Goal: Task Accomplishment & Management: Use online tool/utility

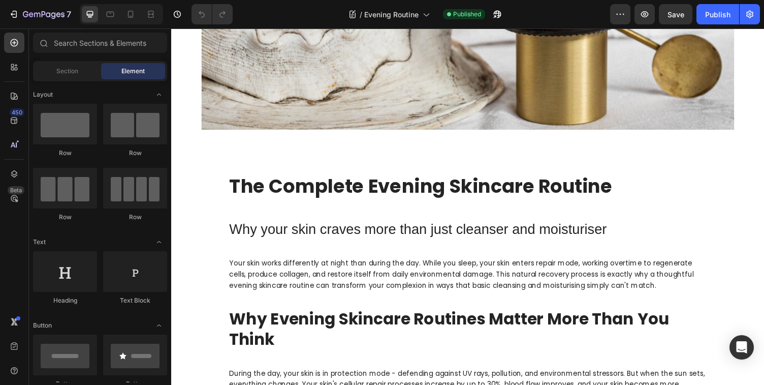
scroll to position [231, 0]
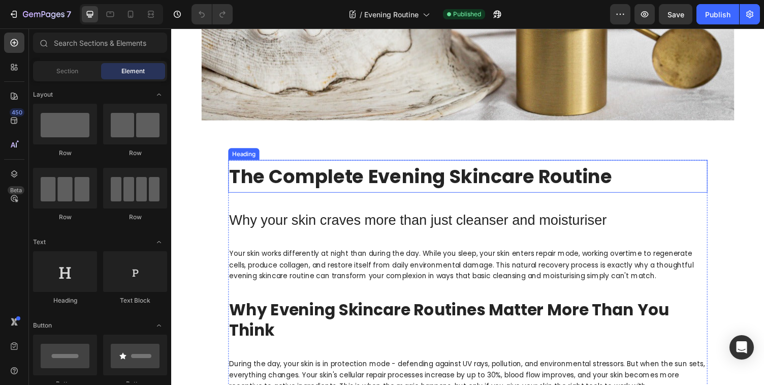
click at [351, 181] on strong "The Complete Evening Skincare Routine" at bounding box center [428, 180] width 394 height 27
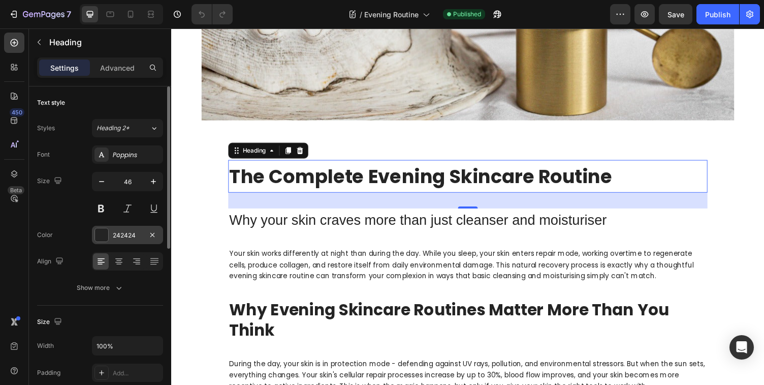
click at [126, 234] on div "242424" at bounding box center [127, 235] width 29 height 9
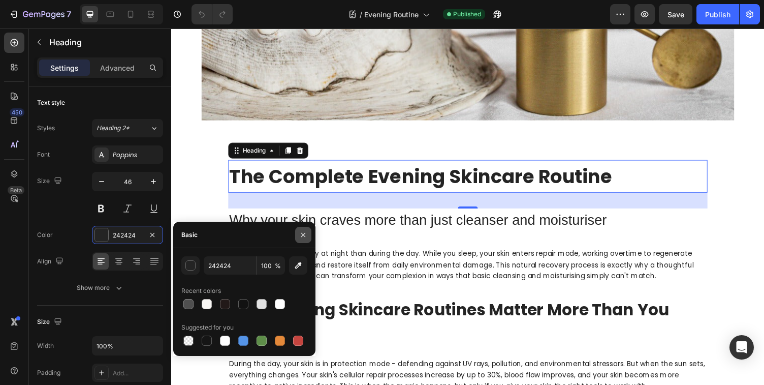
click at [303, 235] on icon "button" at bounding box center [303, 235] width 8 height 8
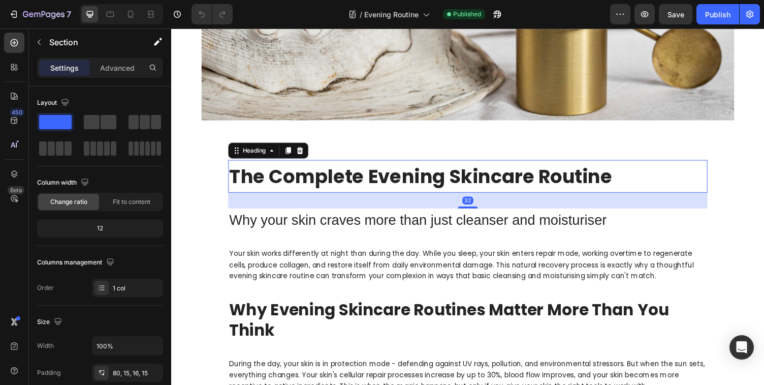
click at [376, 181] on strong "The Complete Evening Skincare Routine" at bounding box center [428, 180] width 394 height 27
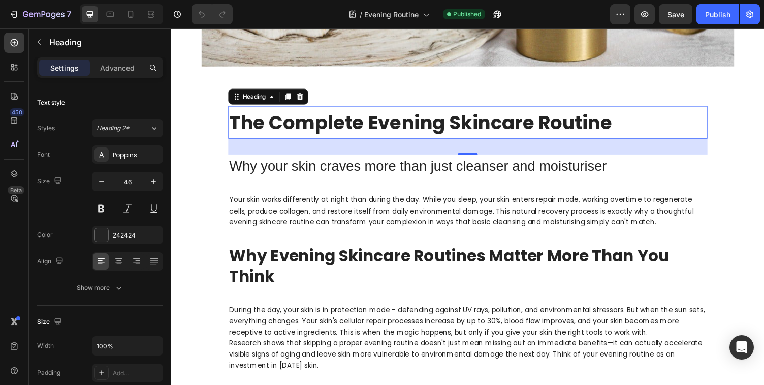
scroll to position [288, 0]
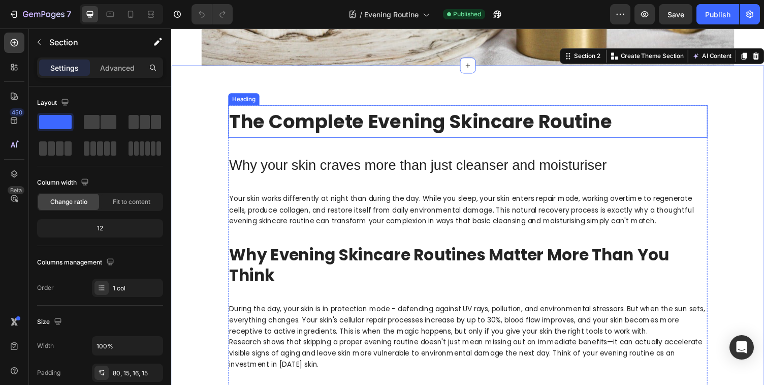
click at [638, 116] on h2 "The Complete Evening Skincare Routine" at bounding box center [476, 124] width 493 height 34
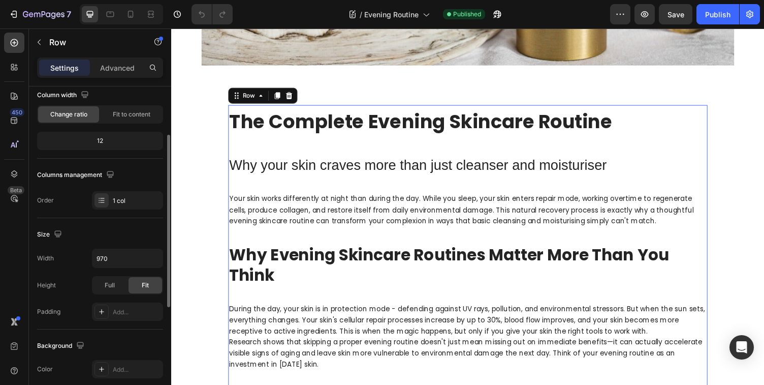
scroll to position [89, 0]
drag, startPoint x: 112, startPoint y: 257, endPoint x: 98, endPoint y: 256, distance: 14.3
click at [98, 256] on input "970" at bounding box center [127, 256] width 70 height 18
drag, startPoint x: 110, startPoint y: 257, endPoint x: 95, endPoint y: 257, distance: 15.2
click at [95, 257] on input "970" at bounding box center [127, 256] width 70 height 18
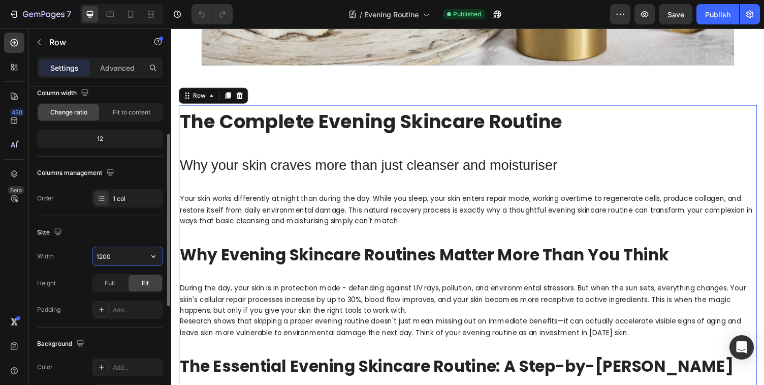
click at [116, 255] on input "1200" at bounding box center [127, 256] width 70 height 18
click at [111, 256] on input "1200" at bounding box center [127, 256] width 70 height 18
click at [155, 257] on icon "button" at bounding box center [153, 256] width 10 height 10
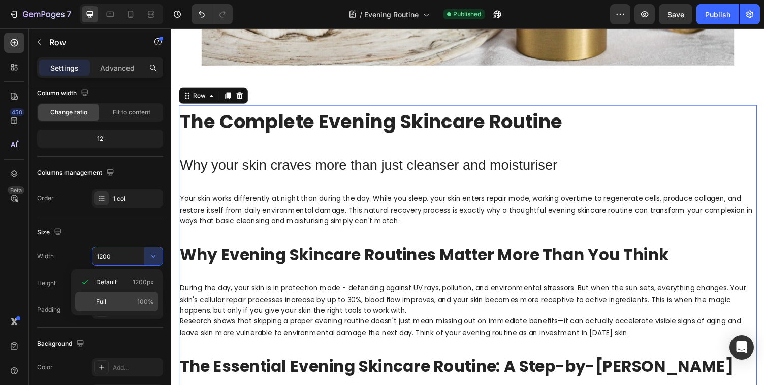
click at [143, 300] on span "100%" at bounding box center [145, 301] width 17 height 9
type input "100%"
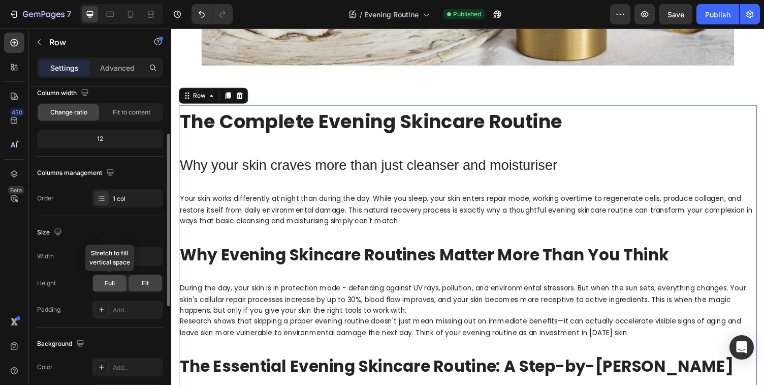
click at [110, 284] on span "Full" at bounding box center [110, 282] width 10 height 9
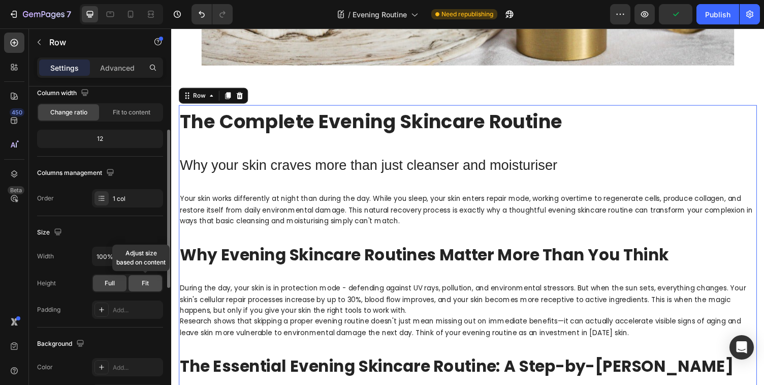
click at [149, 284] on div "Fit" at bounding box center [146, 283] width 34 height 16
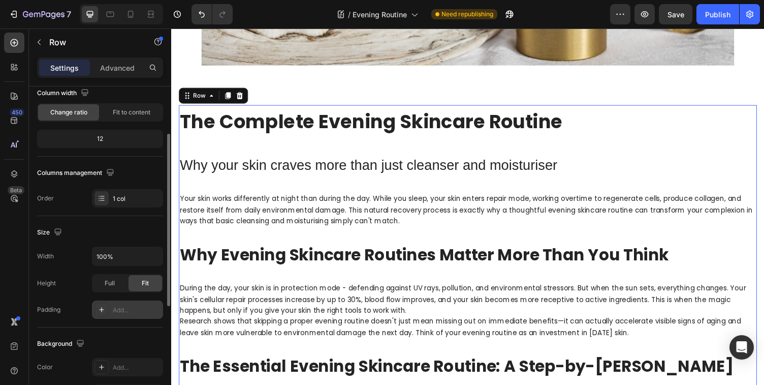
click at [116, 309] on div "Add..." at bounding box center [137, 309] width 48 height 9
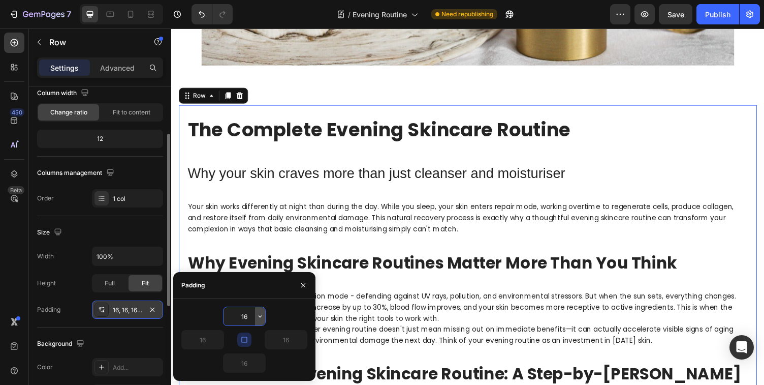
click at [261, 317] on icon "button" at bounding box center [260, 316] width 8 height 8
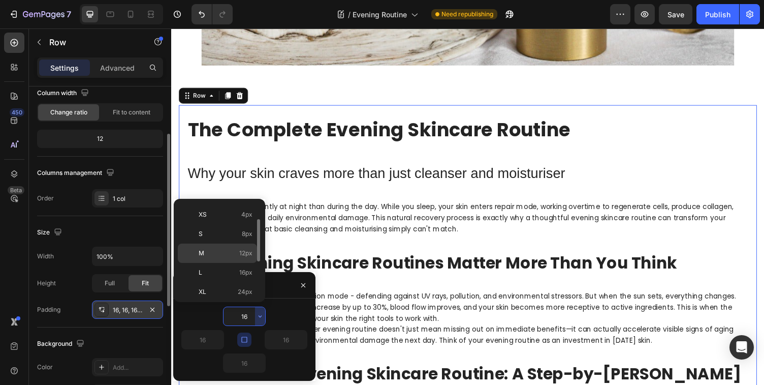
scroll to position [37, 0]
click at [242, 290] on span "24px" at bounding box center [245, 291] width 15 height 9
type input "24"
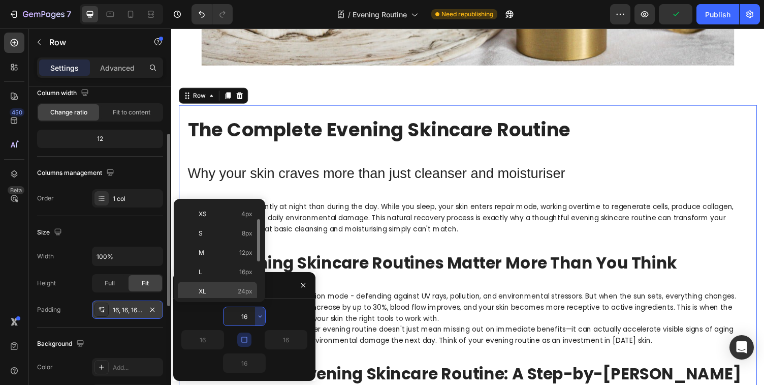
type input "24"
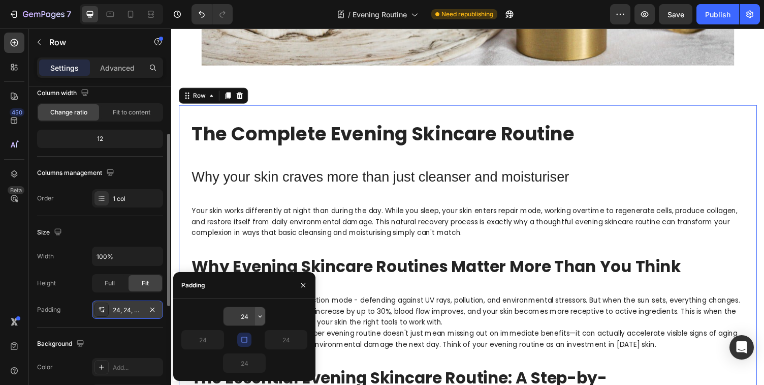
click at [259, 316] on icon "button" at bounding box center [260, 316] width 3 height 2
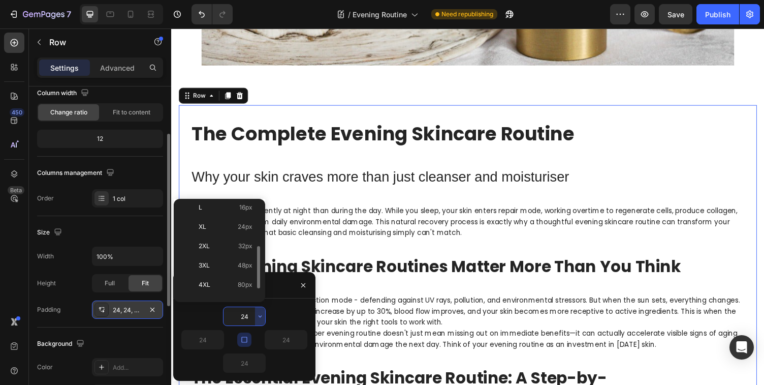
scroll to position [107, 0]
click at [245, 261] on span "48px" at bounding box center [245, 260] width 15 height 9
type input "48"
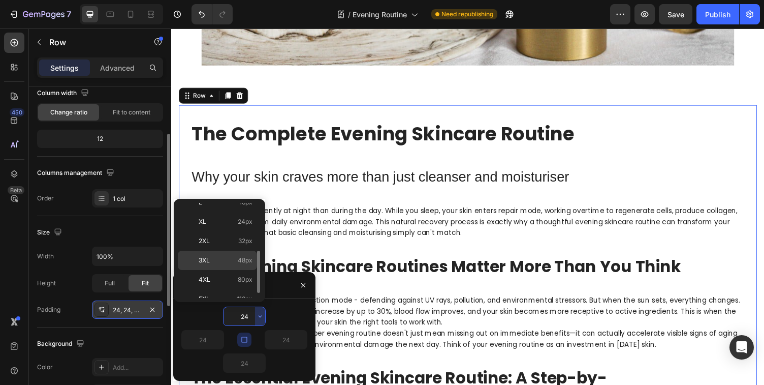
type input "48"
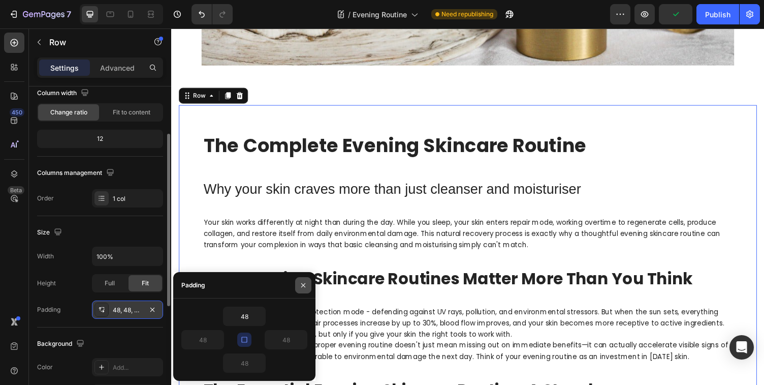
click at [305, 283] on icon "button" at bounding box center [303, 284] width 4 height 4
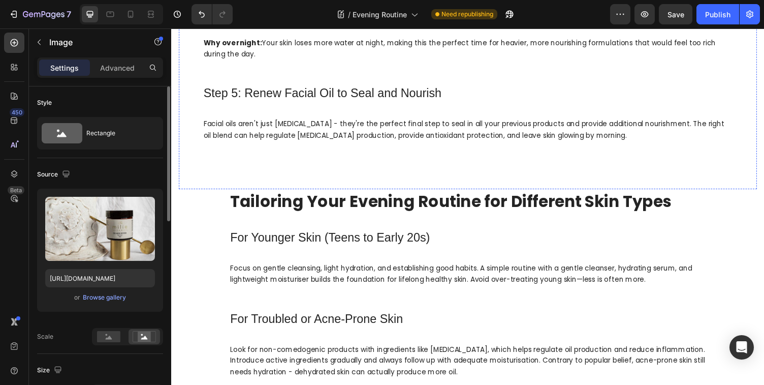
scroll to position [1104, 0]
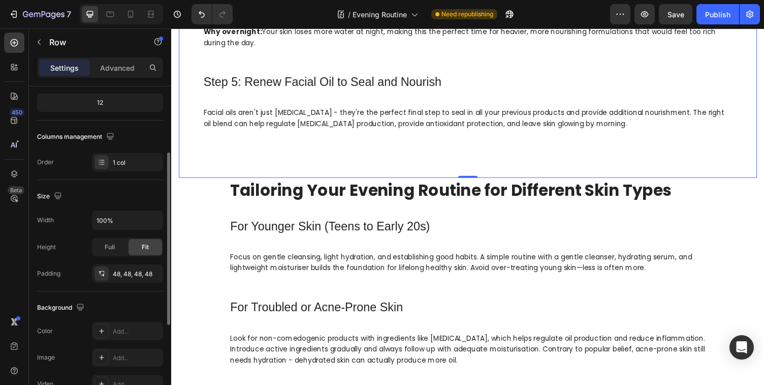
scroll to position [130, 0]
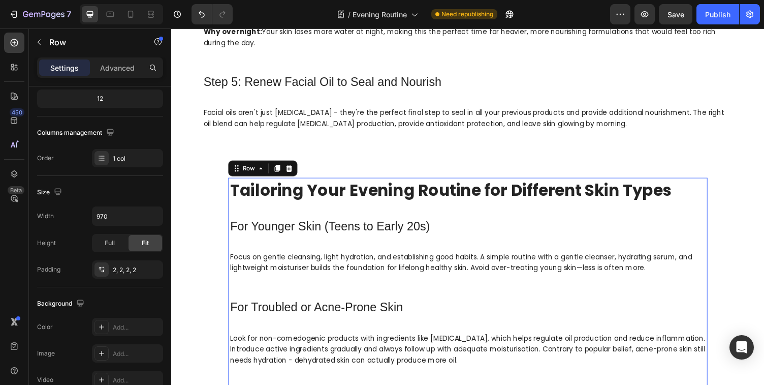
click at [292, 273] on div "Tailoring Your Evening Routine for Different Skin Types Heading For Younger Ski…" at bounding box center [476, 386] width 491 height 407
click at [123, 269] on div "2, 2, 2, 2" at bounding box center [127, 269] width 29 height 9
click at [114, 243] on span "Full" at bounding box center [110, 242] width 10 height 9
click at [124, 269] on div "2, 2, 2, 2" at bounding box center [127, 269] width 29 height 9
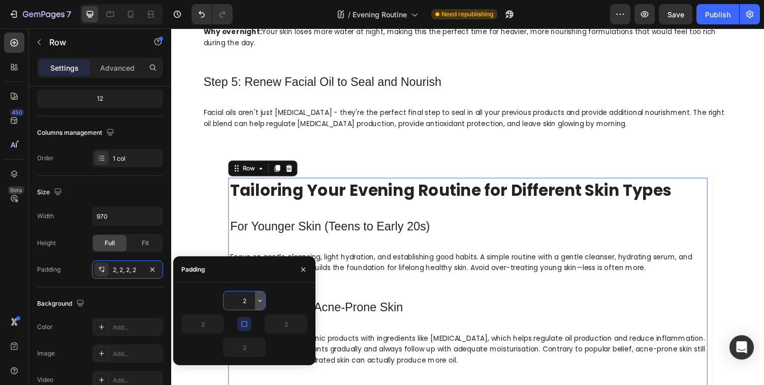
click at [260, 301] on icon "button" at bounding box center [260, 300] width 3 height 2
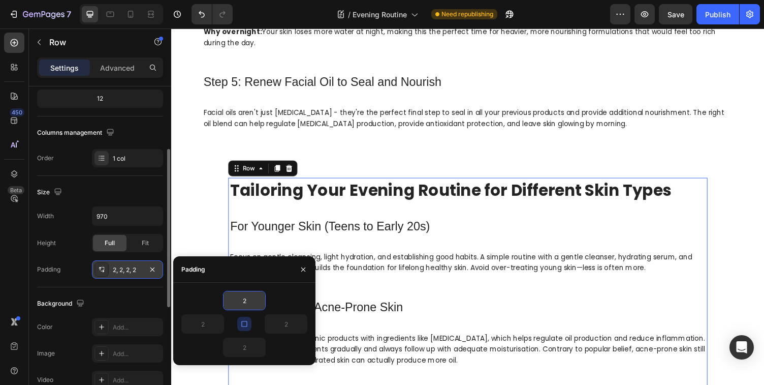
click at [129, 268] on div "2, 2, 2, 2" at bounding box center [127, 269] width 29 height 9
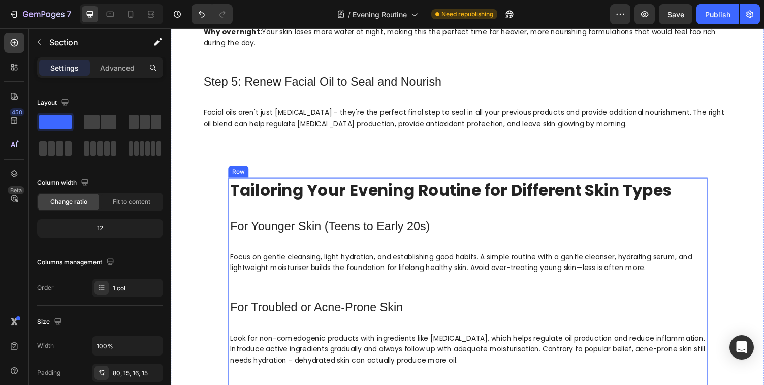
click at [236, 197] on div "Tailoring Your Evening Routine for Different Skin Types Heading For Younger Ski…" at bounding box center [476, 386] width 491 height 407
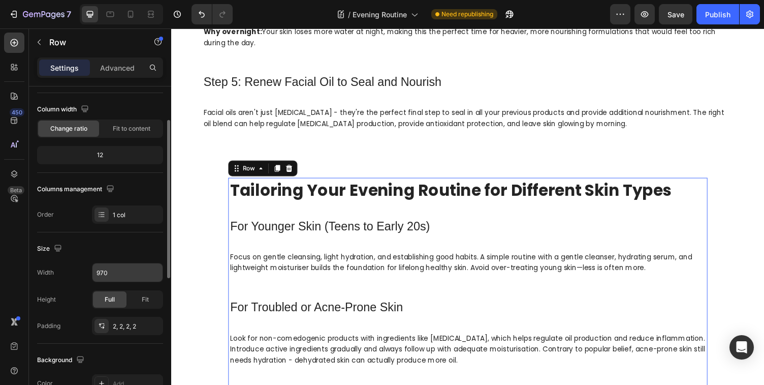
scroll to position [72, 0]
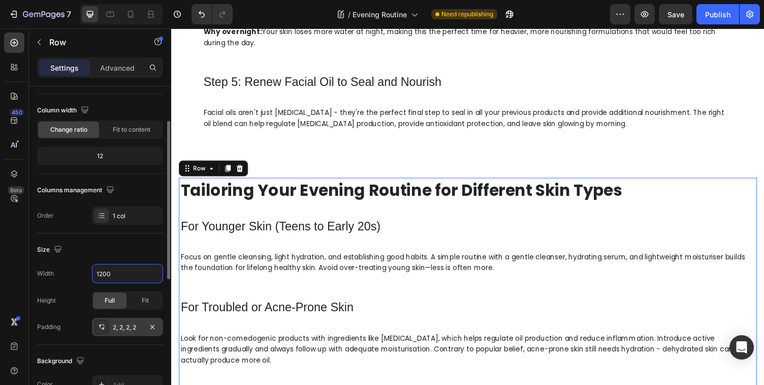
type input "1200"
click at [127, 326] on div "2, 2, 2, 2" at bounding box center [127, 327] width 29 height 9
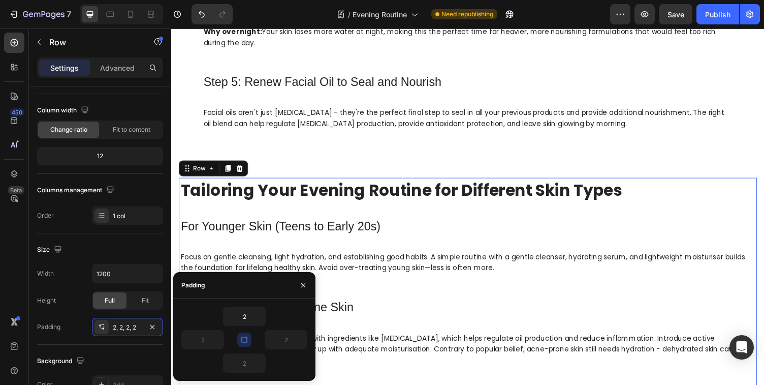
click at [245, 337] on icon "button" at bounding box center [244, 339] width 8 height 8
click at [218, 340] on icon "button" at bounding box center [218, 339] width 8 height 8
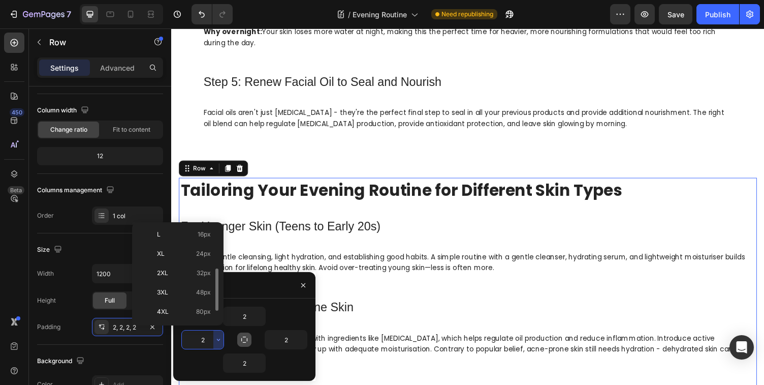
scroll to position [101, 0]
click at [200, 285] on span "48px" at bounding box center [203, 288] width 15 height 9
type input "48"
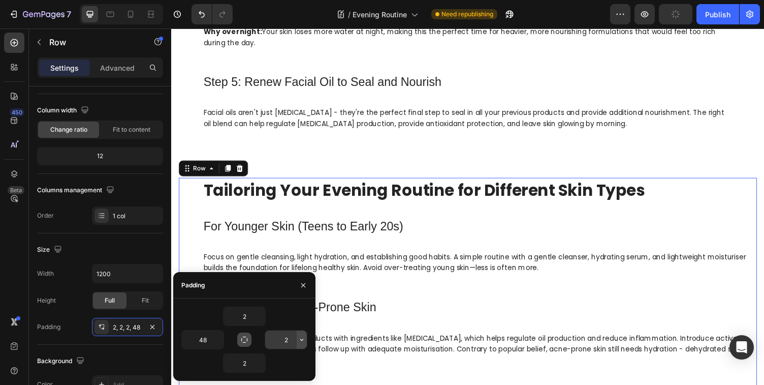
click at [301, 340] on icon "button" at bounding box center [301, 339] width 3 height 2
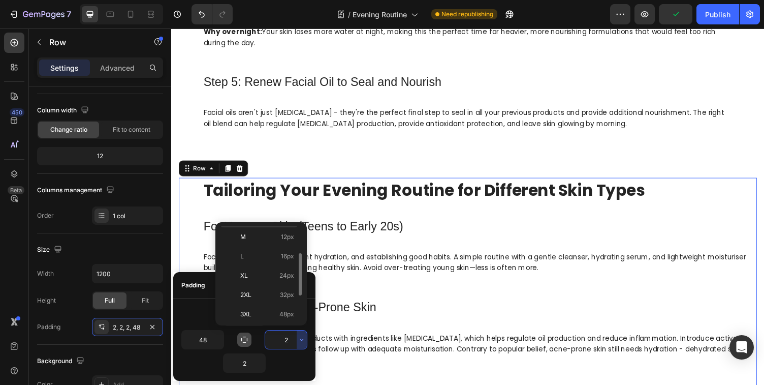
scroll to position [78, 0]
click at [283, 309] on span "48px" at bounding box center [286, 312] width 15 height 9
type input "48"
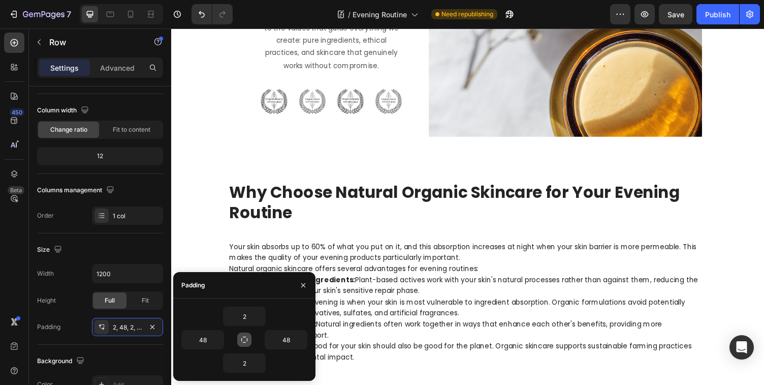
scroll to position [1755, 0]
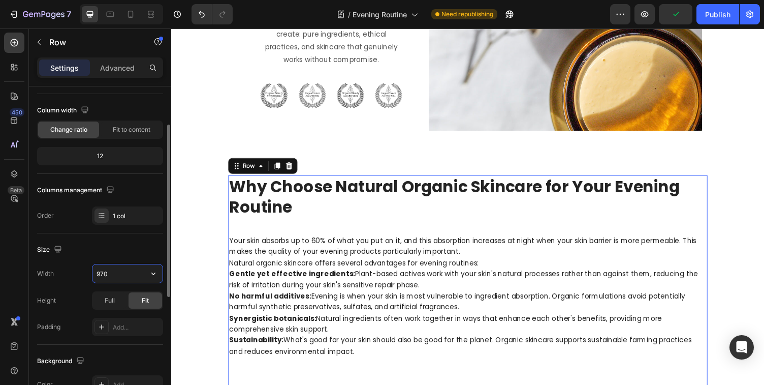
drag, startPoint x: 107, startPoint y: 271, endPoint x: 75, endPoint y: 271, distance: 32.0
click at [75, 271] on div "Width 970" at bounding box center [100, 273] width 126 height 19
drag, startPoint x: 112, startPoint y: 275, endPoint x: 74, endPoint y: 275, distance: 38.1
click at [74, 275] on div "Width 970" at bounding box center [100, 273] width 126 height 19
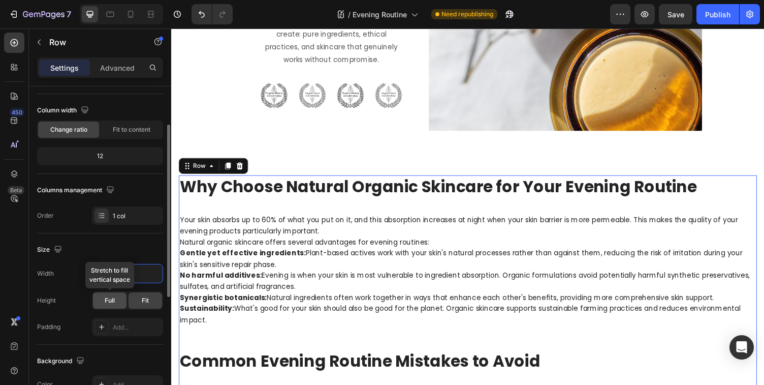
type input "1200"
click at [112, 300] on span "Full" at bounding box center [110, 300] width 10 height 9
click at [148, 300] on span "Fit" at bounding box center [145, 300] width 7 height 9
click at [125, 328] on div "Add..." at bounding box center [137, 327] width 48 height 9
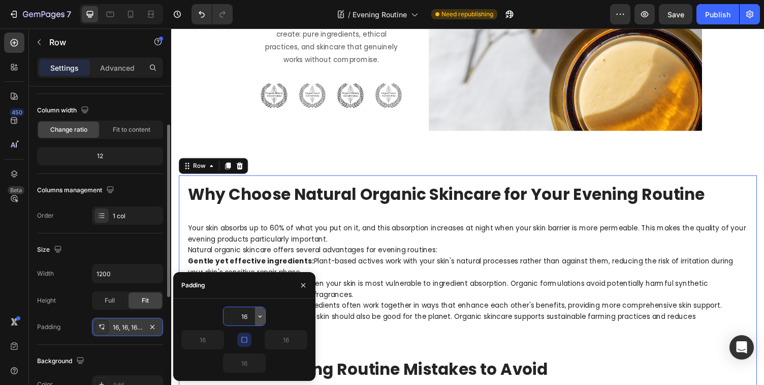
click at [259, 315] on icon "button" at bounding box center [260, 316] width 3 height 2
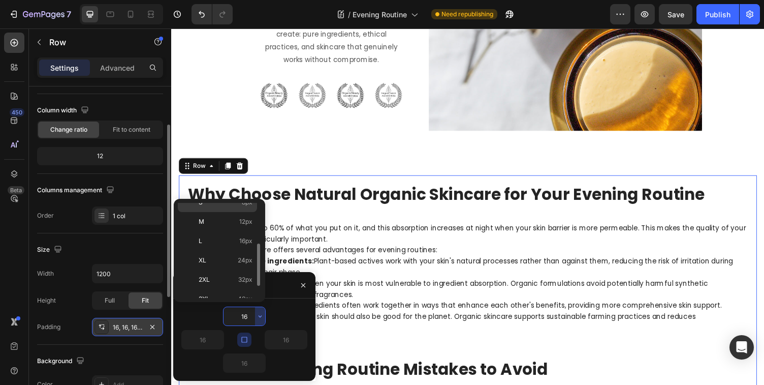
scroll to position [84, 0]
click at [247, 340] on icon "button" at bounding box center [244, 339] width 6 height 6
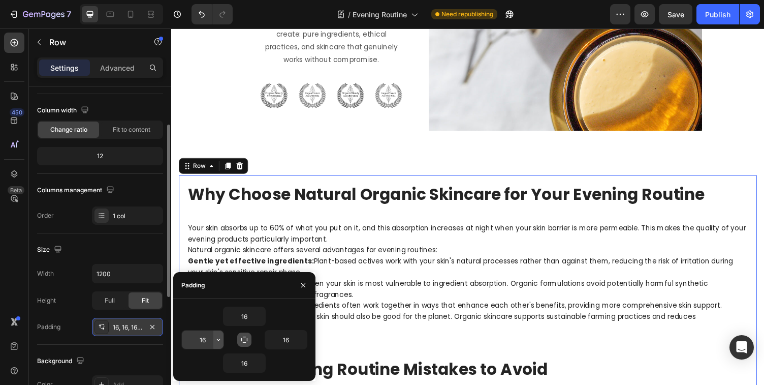
click at [218, 338] on icon "button" at bounding box center [218, 339] width 8 height 8
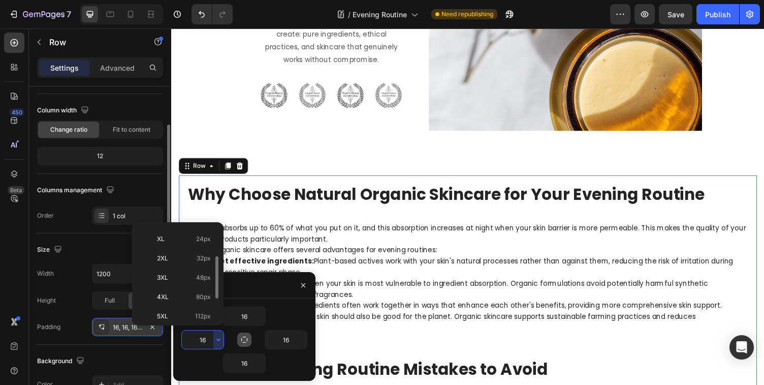
scroll to position [117, 0]
click at [202, 275] on span "48px" at bounding box center [203, 273] width 15 height 9
type input "48"
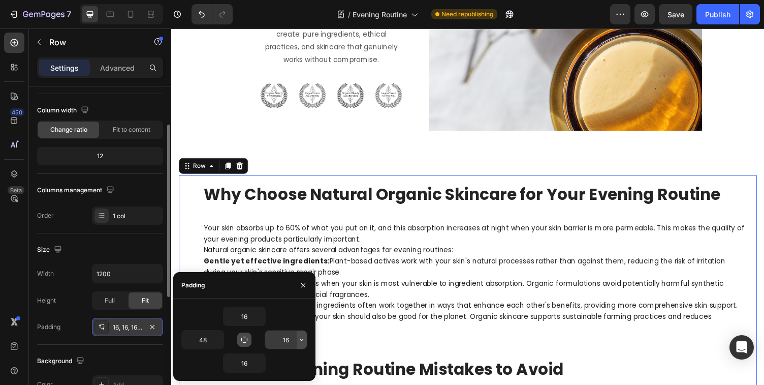
click at [302, 339] on icon "button" at bounding box center [302, 339] width 8 height 8
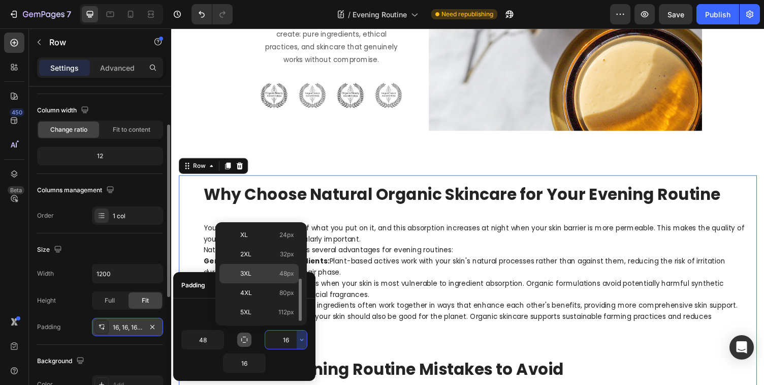
click at [284, 272] on span "48px" at bounding box center [286, 273] width 15 height 9
type input "48"
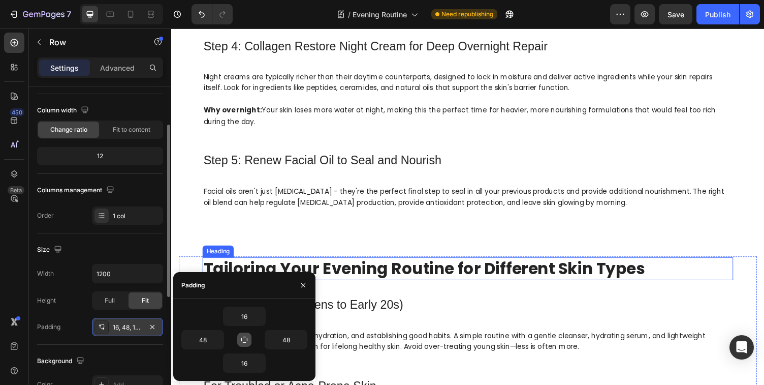
scroll to position [1030, 0]
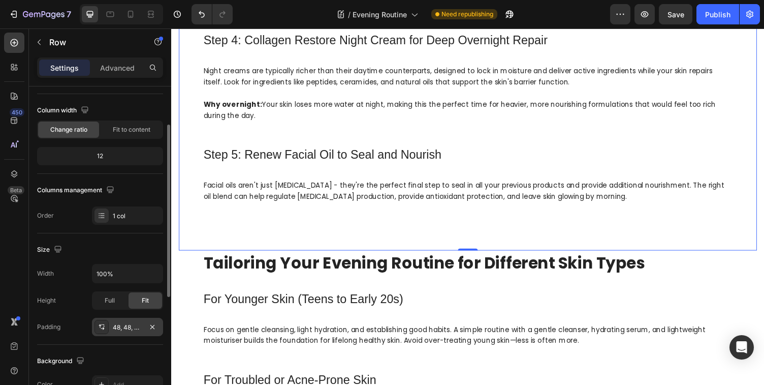
click at [132, 327] on div "48, 48, 48, 48" at bounding box center [127, 327] width 29 height 9
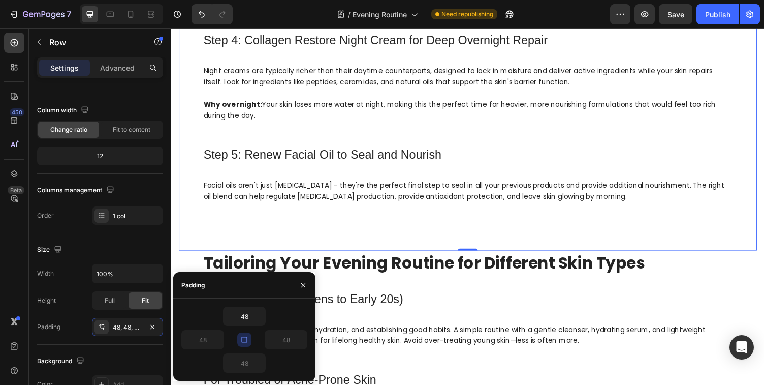
click at [242, 339] on icon "button" at bounding box center [244, 339] width 6 height 6
click at [262, 315] on icon "button" at bounding box center [260, 316] width 8 height 8
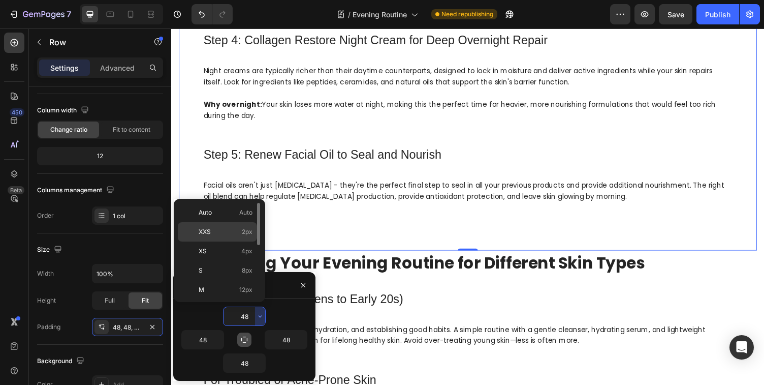
click at [247, 233] on span "2px" at bounding box center [247, 231] width 11 height 9
type input "2"
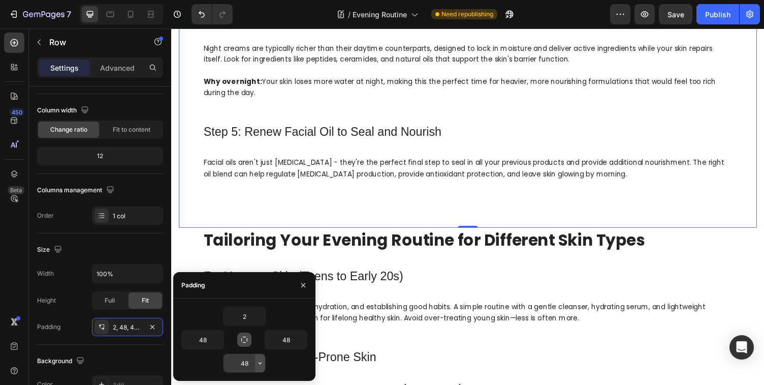
click at [258, 364] on icon "button" at bounding box center [260, 363] width 8 height 8
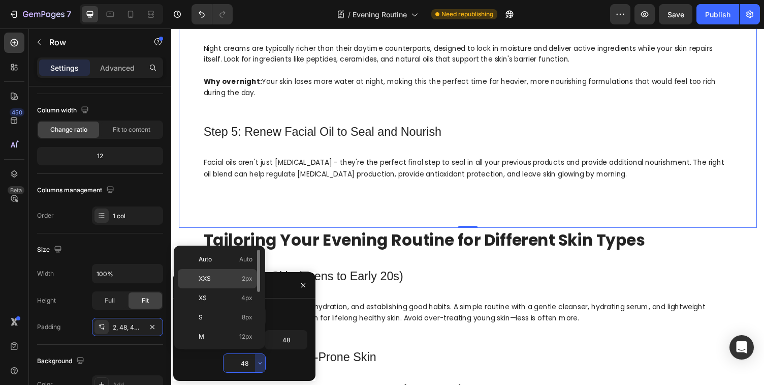
click at [245, 278] on span "2px" at bounding box center [247, 278] width 11 height 9
type input "2"
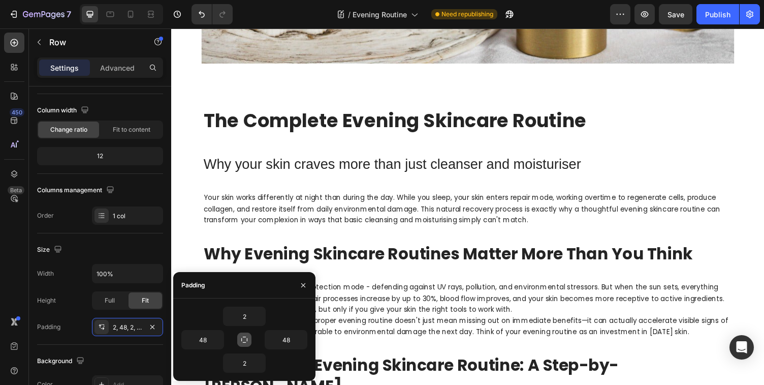
scroll to position [276, 0]
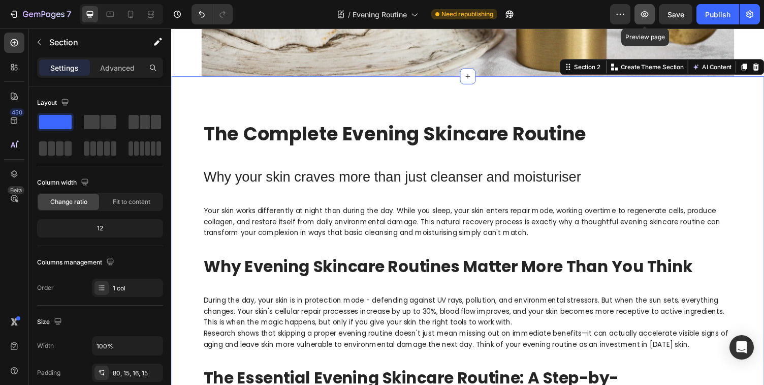
click at [646, 16] on icon "button" at bounding box center [645, 14] width 10 height 10
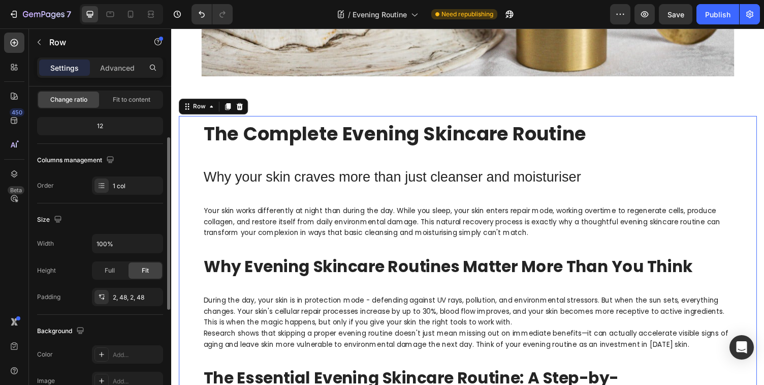
scroll to position [106, 0]
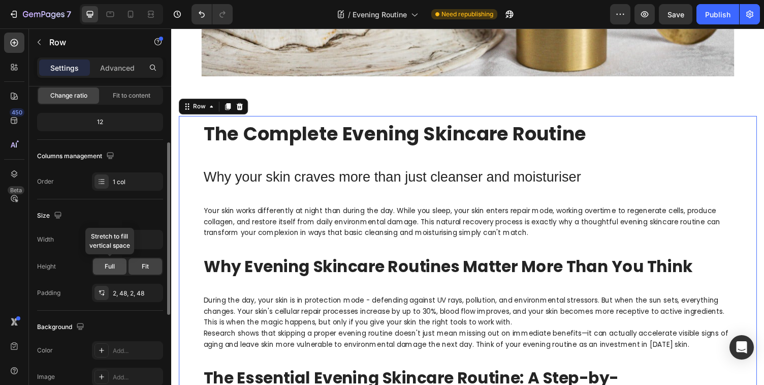
click at [109, 264] on span "Full" at bounding box center [110, 266] width 10 height 9
click at [128, 292] on div "2, 48, 2, 48" at bounding box center [127, 293] width 29 height 9
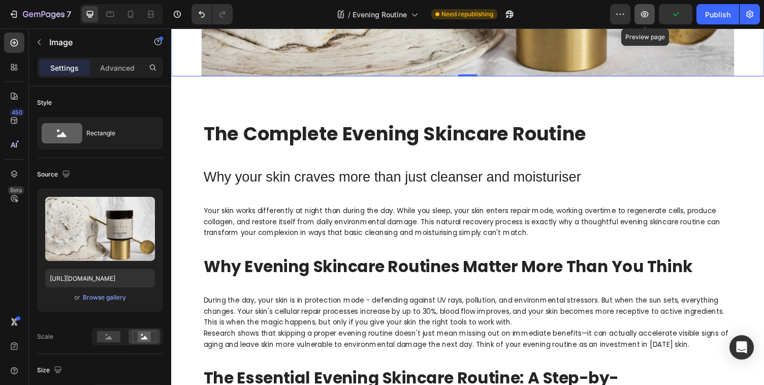
click at [646, 14] on icon "button" at bounding box center [644, 14] width 3 height 3
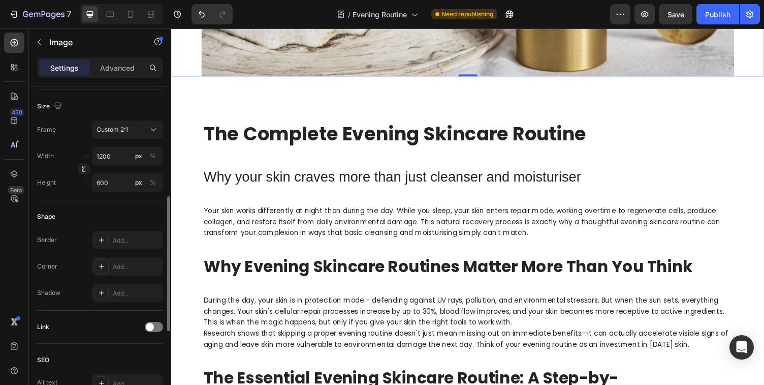
scroll to position [265, 0]
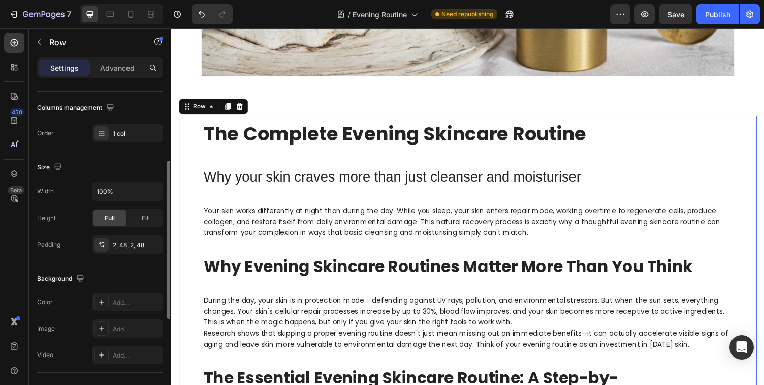
scroll to position [161, 0]
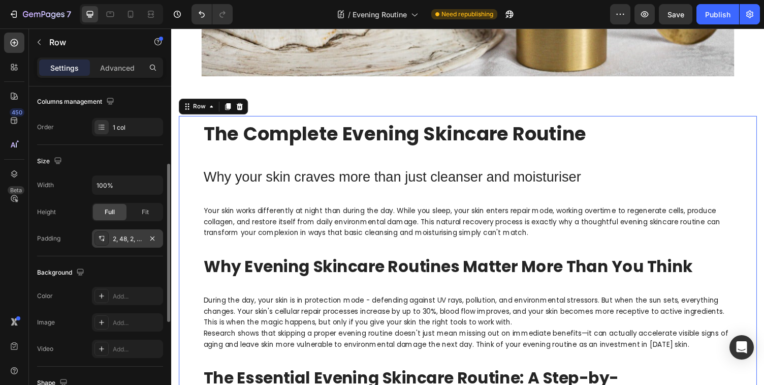
click at [125, 238] on div "2, 48, 2, 48" at bounding box center [127, 238] width 29 height 9
click at [147, 213] on span "Fit" at bounding box center [145, 211] width 7 height 9
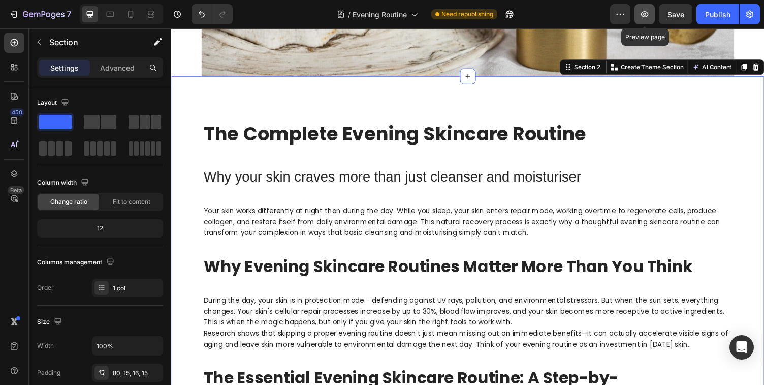
click at [643, 14] on icon "button" at bounding box center [645, 14] width 10 height 10
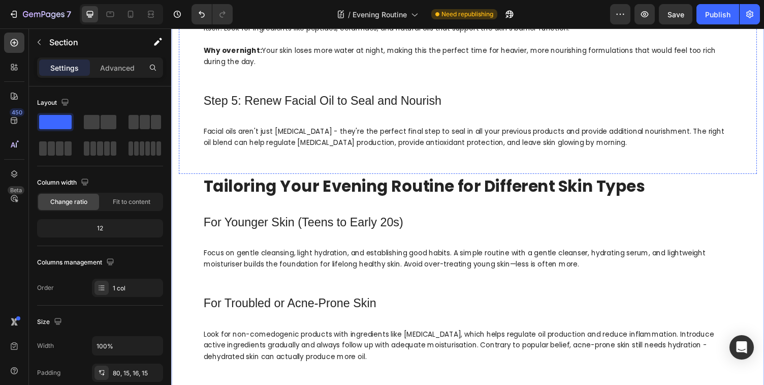
scroll to position [1064, 0]
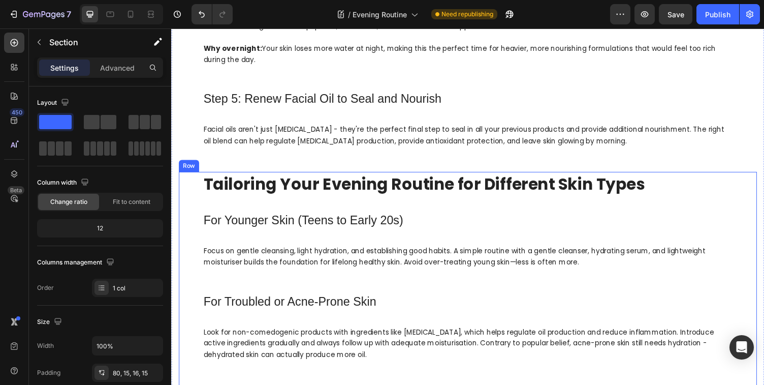
click at [194, 264] on div "Tailoring Your Evening Routine for Different Skin Types Heading For Younger Ski…" at bounding box center [476, 380] width 594 height 409
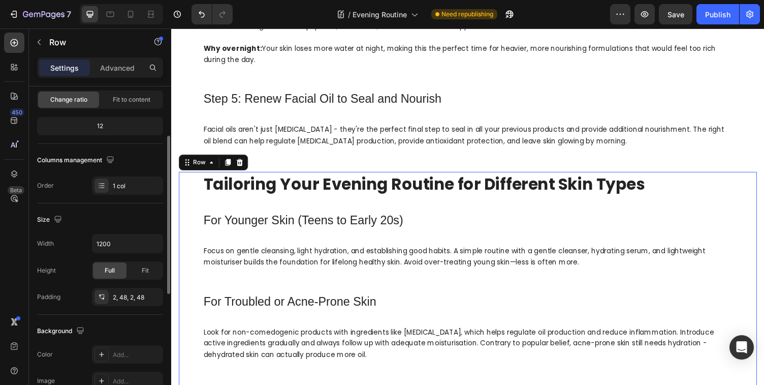
scroll to position [103, 0]
click at [129, 297] on div "2, 48, 2, 48" at bounding box center [127, 296] width 29 height 9
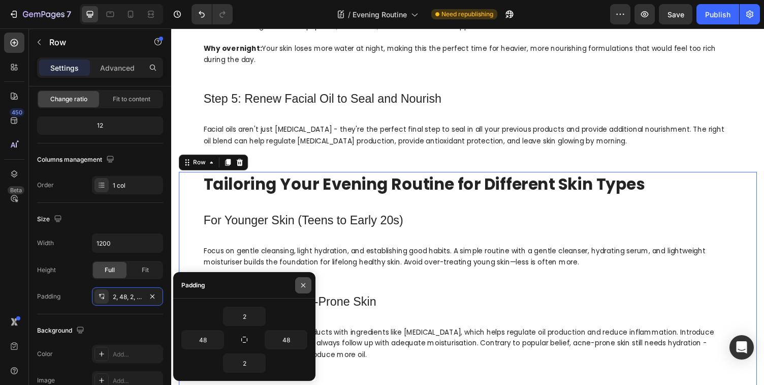
click at [303, 285] on icon "button" at bounding box center [303, 284] width 4 height 4
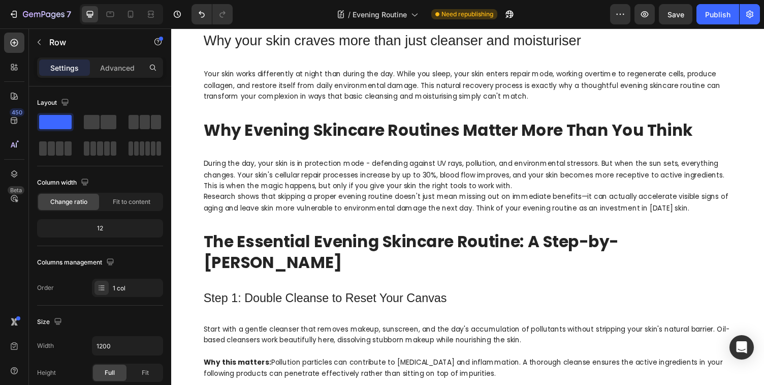
scroll to position [531, 0]
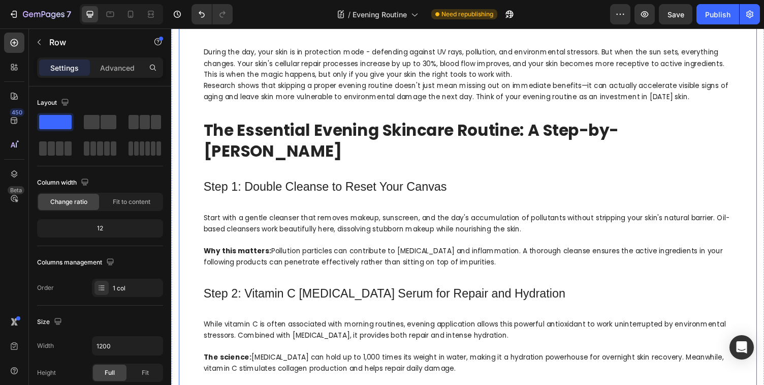
click at [197, 156] on div "The Complete Evening Skincare Routine Heading Why your skin craves more than ju…" at bounding box center [476, 286] width 594 height 845
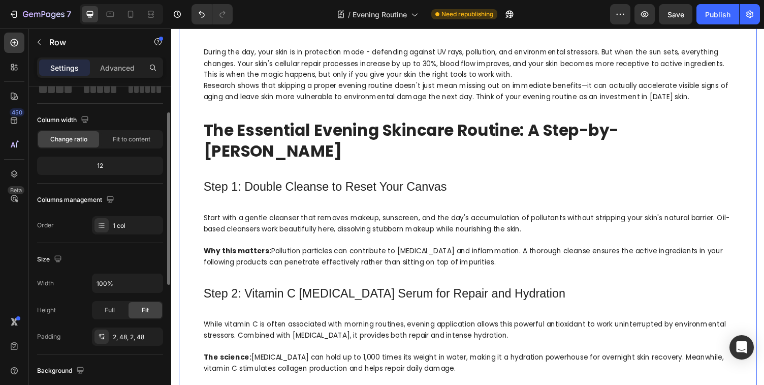
scroll to position [72, 0]
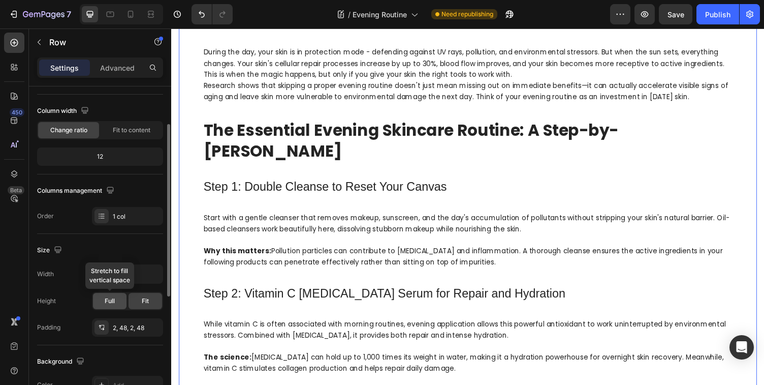
click at [107, 301] on span "Full" at bounding box center [110, 300] width 10 height 9
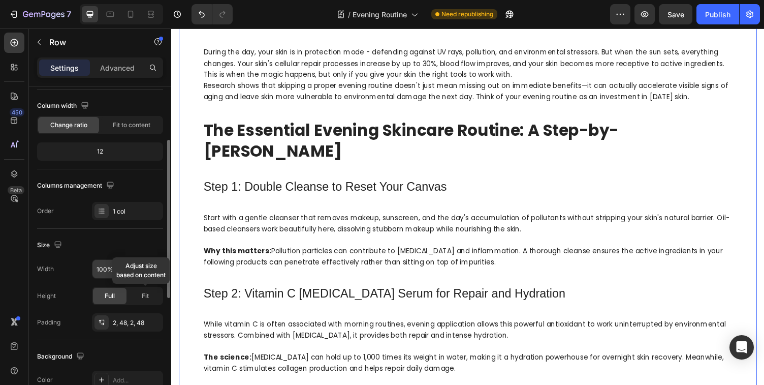
scroll to position [60, 0]
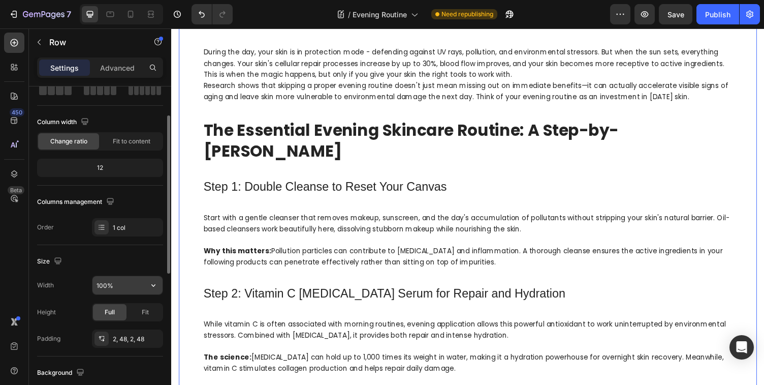
click at [122, 285] on input "100%" at bounding box center [127, 285] width 70 height 18
click at [156, 285] on icon "button" at bounding box center [153, 285] width 10 height 10
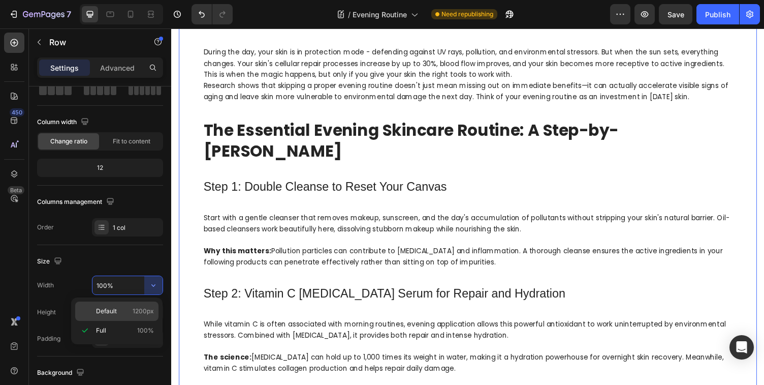
click at [109, 311] on span "Default" at bounding box center [106, 310] width 21 height 9
type input "1200"
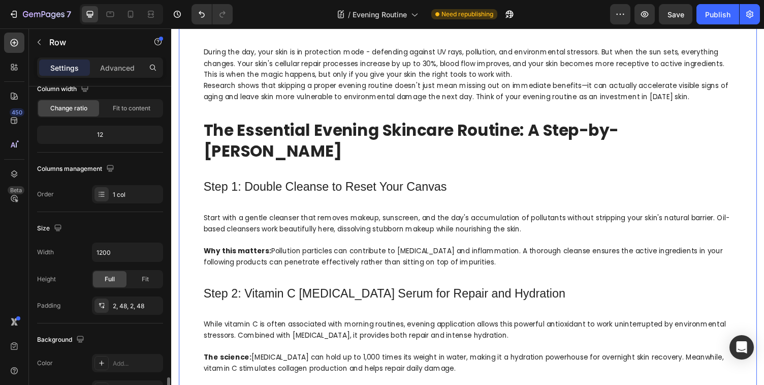
scroll to position [50, 0]
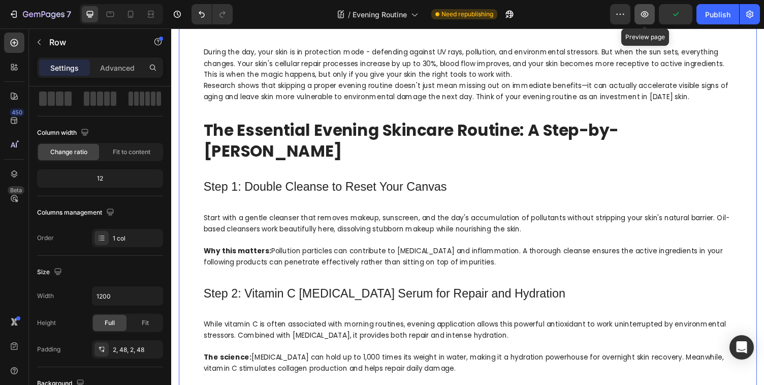
click at [647, 15] on icon "button" at bounding box center [645, 14] width 10 height 10
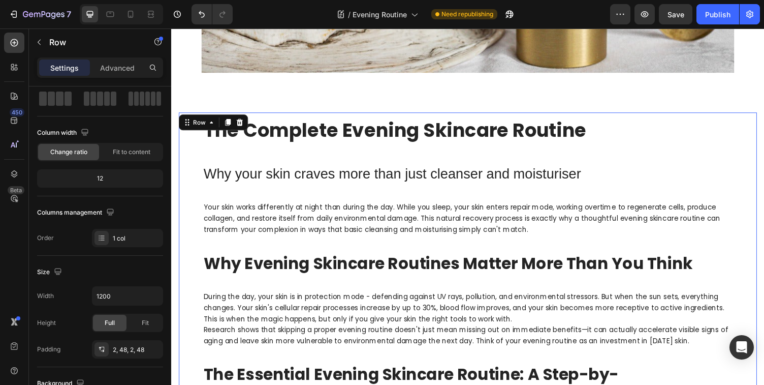
scroll to position [261, 0]
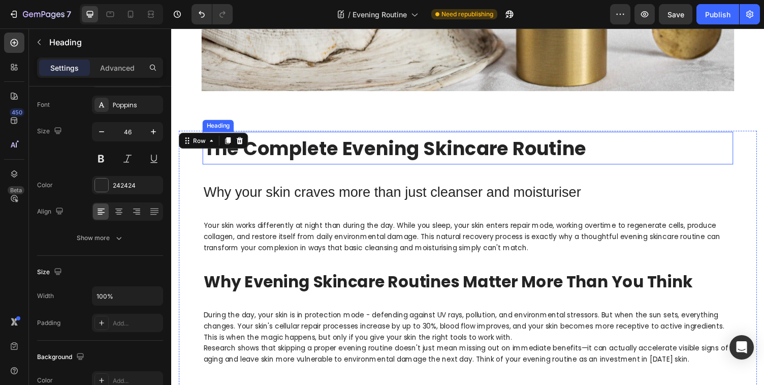
click at [444, 144] on strong "The Complete Evening Skincare Routine" at bounding box center [401, 151] width 394 height 27
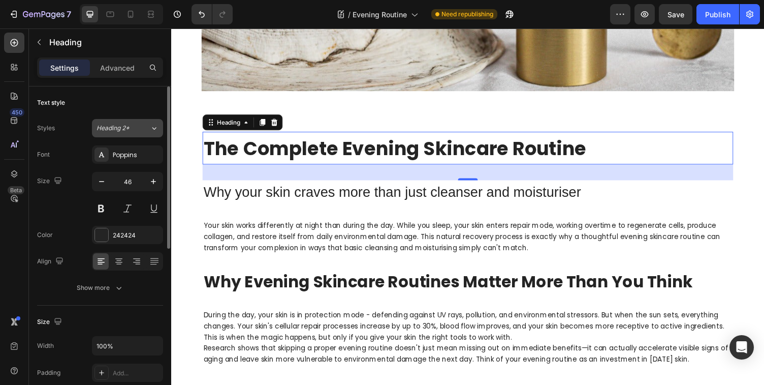
click at [152, 128] on icon at bounding box center [154, 128] width 4 height 3
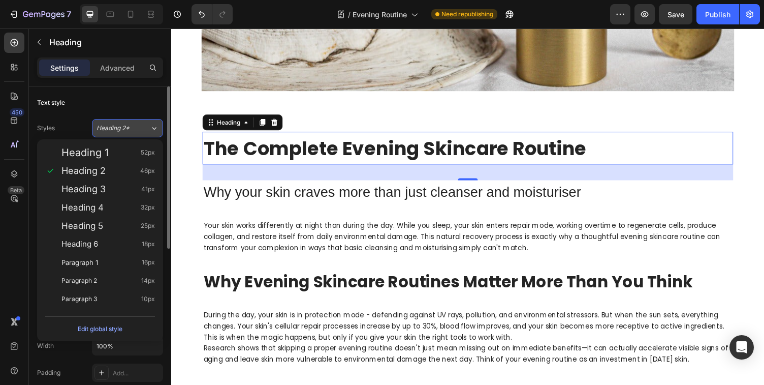
click at [152, 126] on icon at bounding box center [154, 128] width 9 height 10
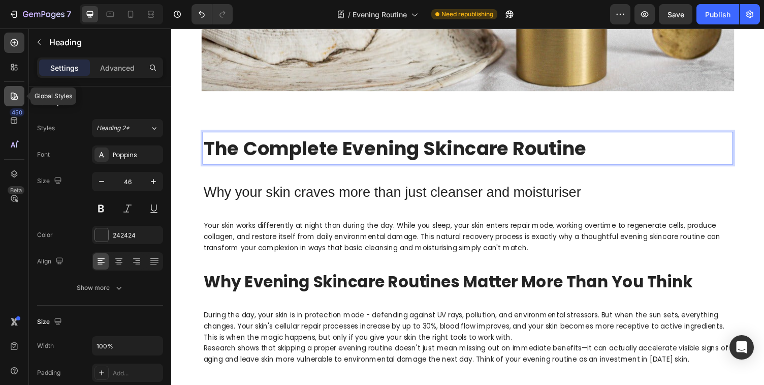
click at [13, 96] on icon at bounding box center [14, 96] width 10 height 10
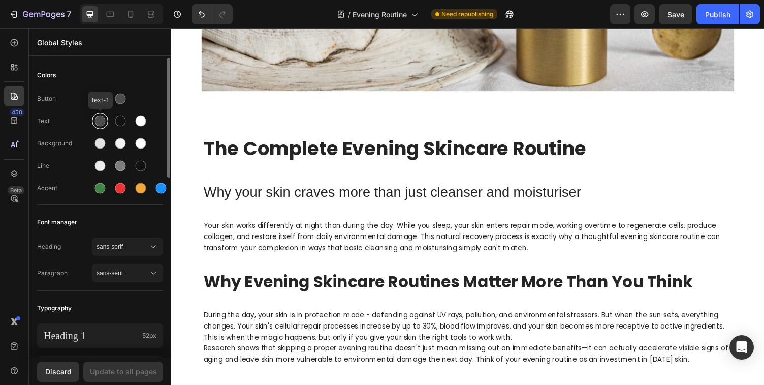
click at [101, 120] on div at bounding box center [100, 121] width 11 height 11
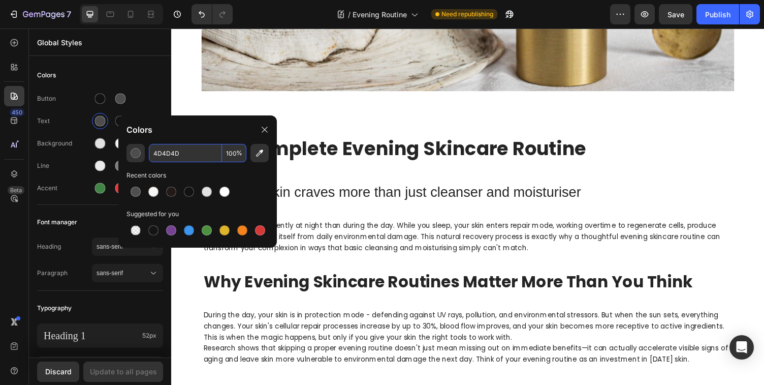
paste input "#50524F"
type input "50524F"
click at [129, 371] on div "Update to all pages" at bounding box center [123, 371] width 67 height 11
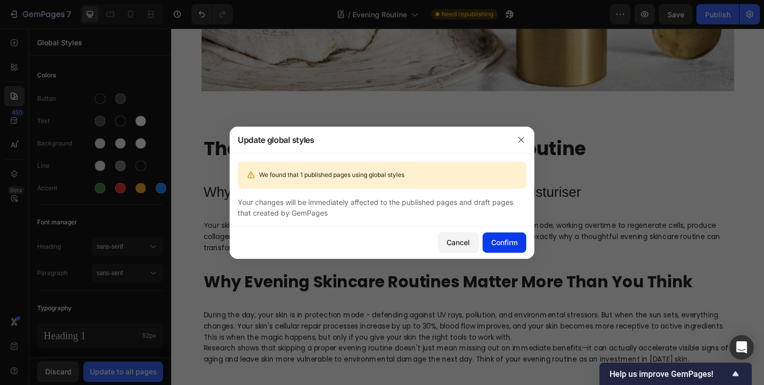
click at [505, 243] on div "Confirm" at bounding box center [504, 242] width 26 height 11
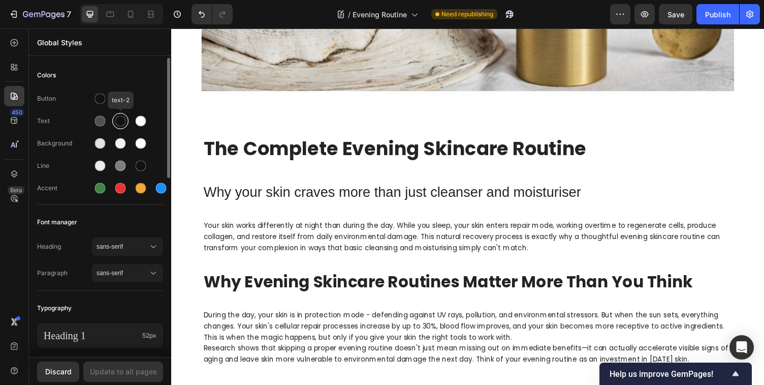
click at [120, 122] on div at bounding box center [120, 121] width 11 height 11
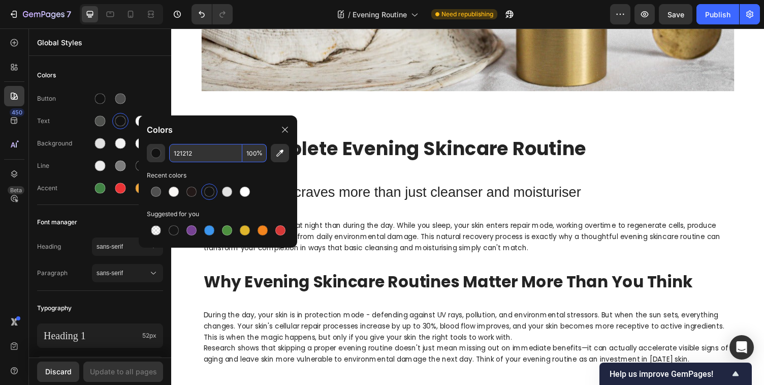
paste input "#50524F"
type input "50524F"
click at [121, 373] on div "Update to all pages" at bounding box center [123, 371] width 67 height 11
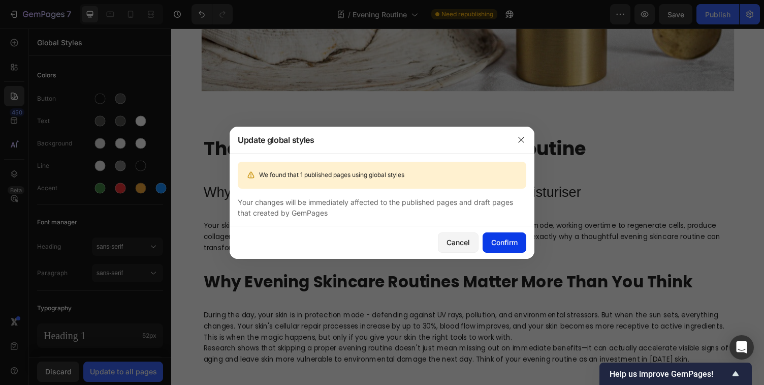
click at [498, 242] on div "Confirm" at bounding box center [504, 242] width 26 height 11
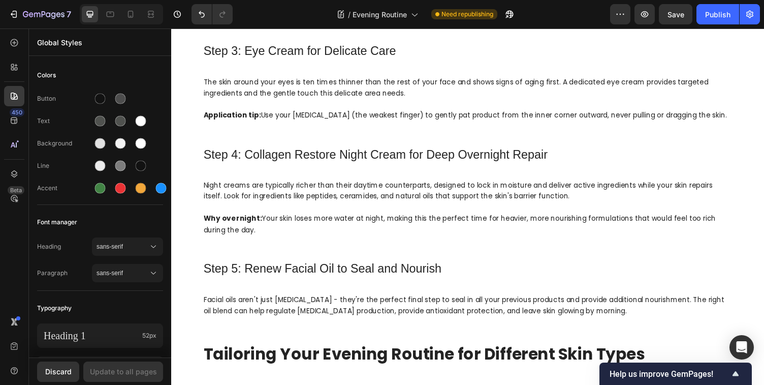
scroll to position [475, 0]
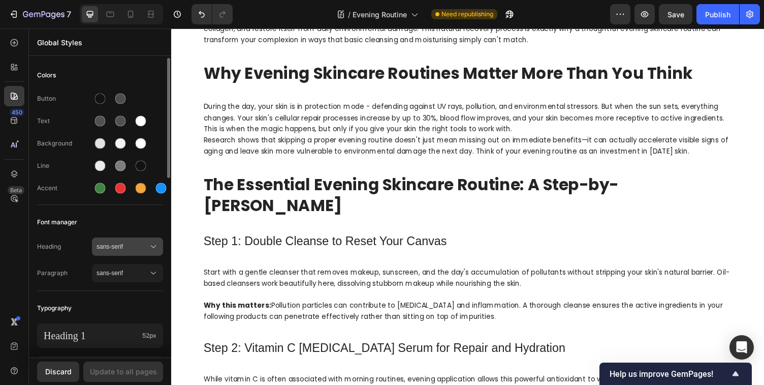
click at [154, 245] on icon at bounding box center [153, 246] width 10 height 10
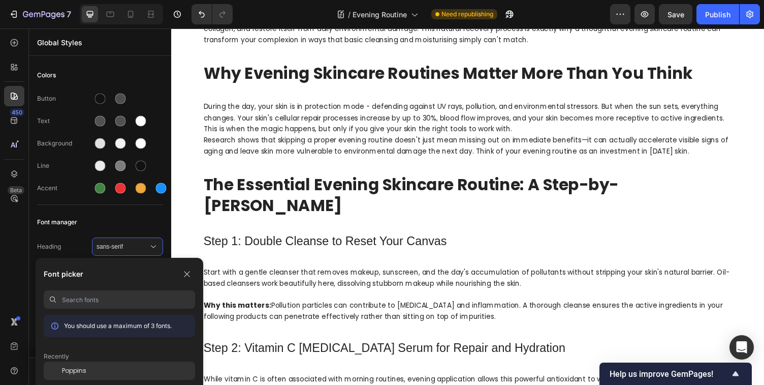
click at [78, 372] on span "Poppins" at bounding box center [74, 370] width 24 height 9
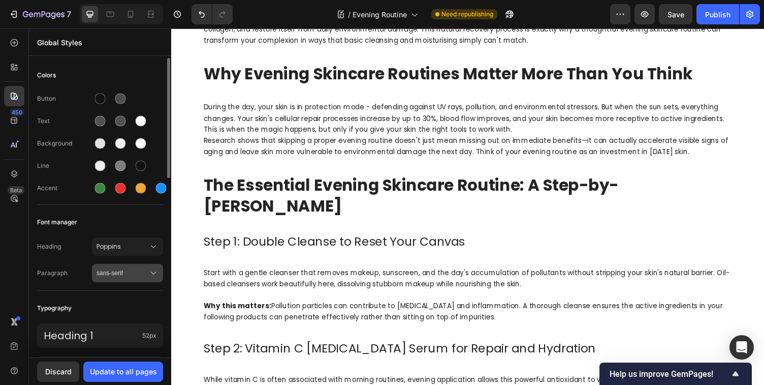
click at [153, 273] on icon at bounding box center [153, 273] width 10 height 10
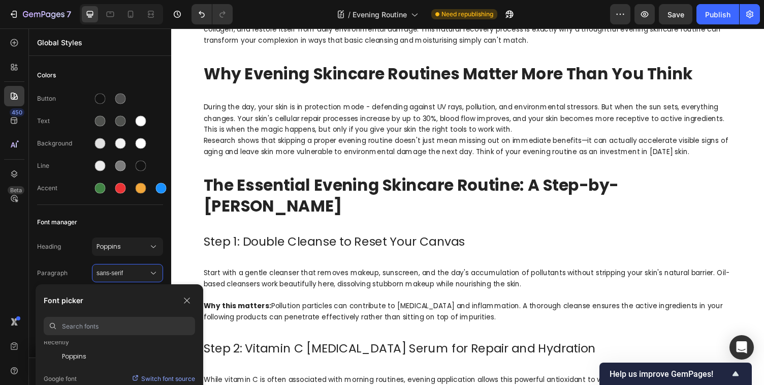
scroll to position [41, 0]
click at [81, 355] on span "Poppins" at bounding box center [74, 355] width 24 height 9
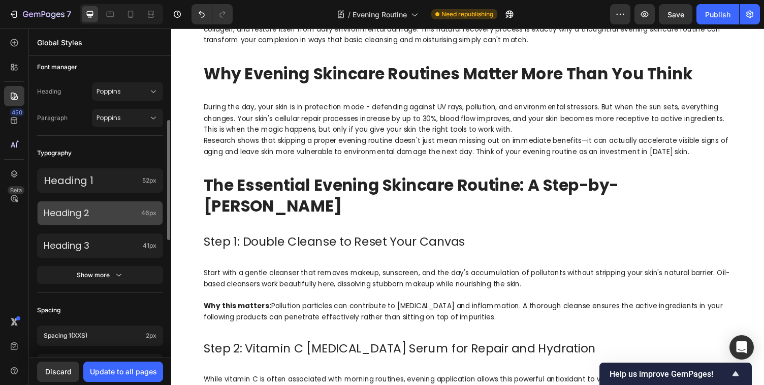
scroll to position [162, 0]
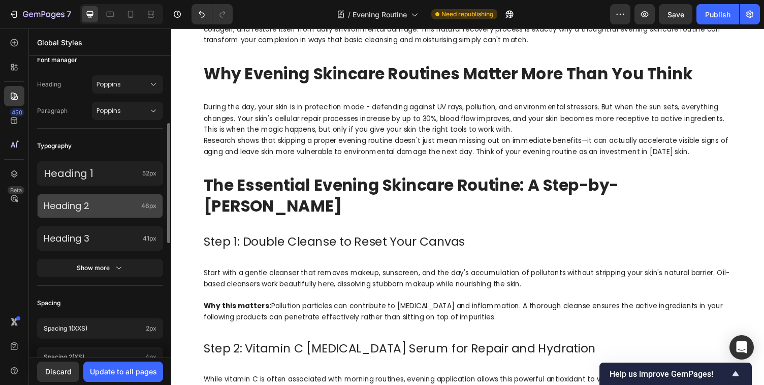
click at [140, 206] on div "Heading 2 46px" at bounding box center [100, 206] width 126 height 24
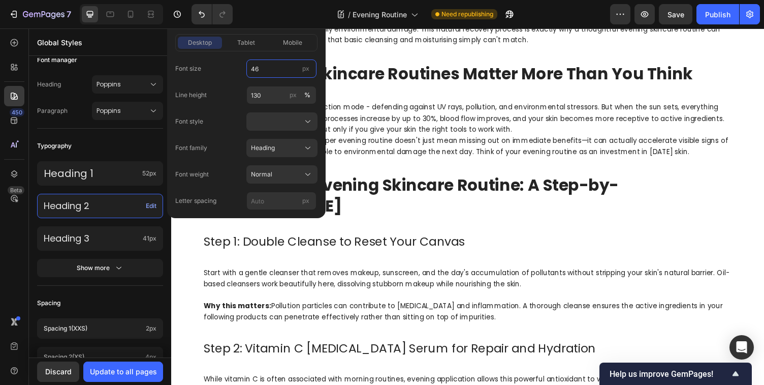
click at [266, 72] on input "46" at bounding box center [281, 68] width 70 height 18
type input "38"
click at [309, 173] on icon at bounding box center [308, 174] width 10 height 10
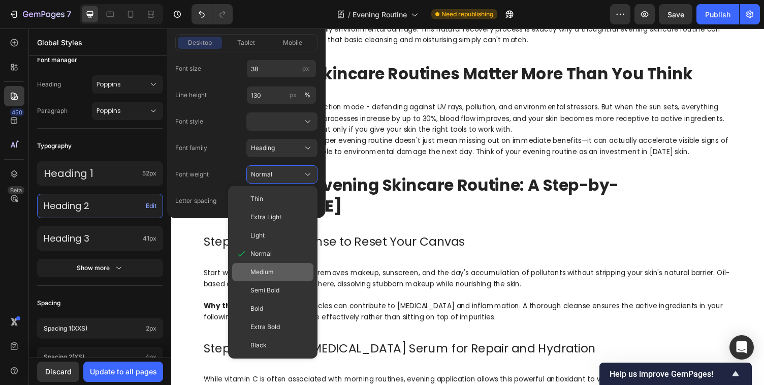
click at [265, 273] on span "Medium" at bounding box center [261, 271] width 23 height 9
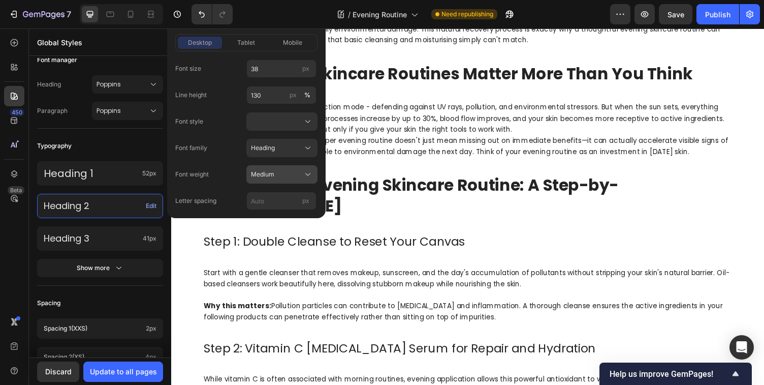
click at [308, 173] on icon at bounding box center [308, 174] width 10 height 10
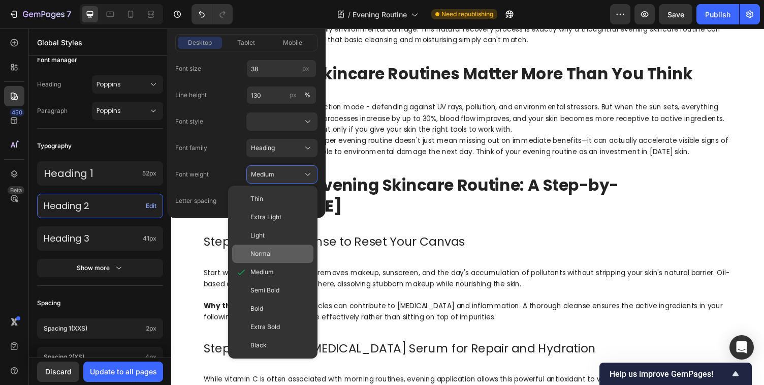
click at [258, 253] on span "Normal" at bounding box center [260, 253] width 21 height 9
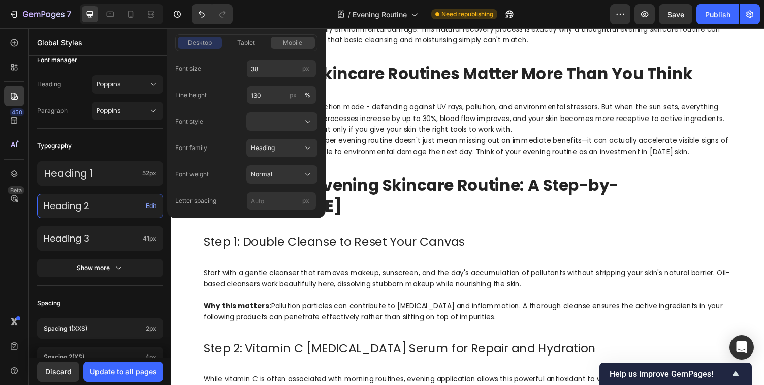
click at [292, 43] on span "mobile" at bounding box center [292, 42] width 19 height 9
click at [260, 69] on input "41" at bounding box center [281, 68] width 70 height 18
type input "38"
click at [246, 44] on span "tablet" at bounding box center [246, 42] width 18 height 9
click at [261, 68] on input "46" at bounding box center [281, 68] width 70 height 18
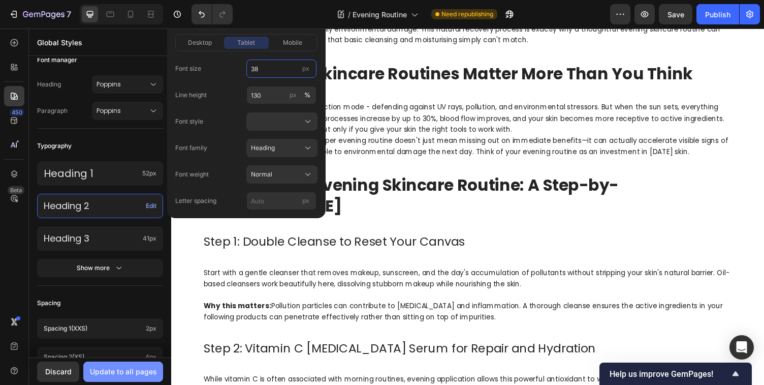
type input "38"
click at [111, 373] on div "Update to all pages" at bounding box center [123, 371] width 67 height 11
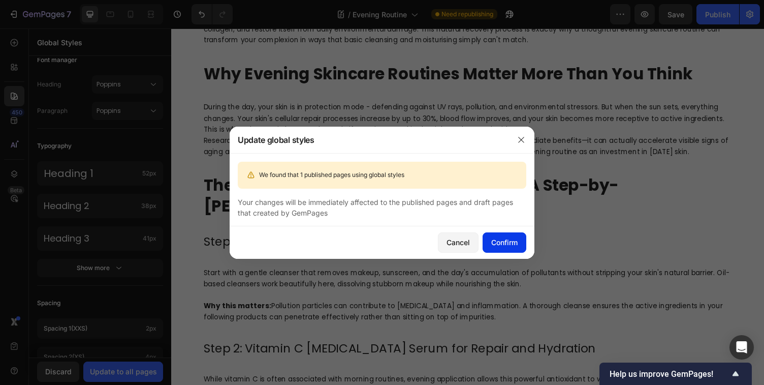
click at [500, 243] on div "Confirm" at bounding box center [504, 242] width 26 height 11
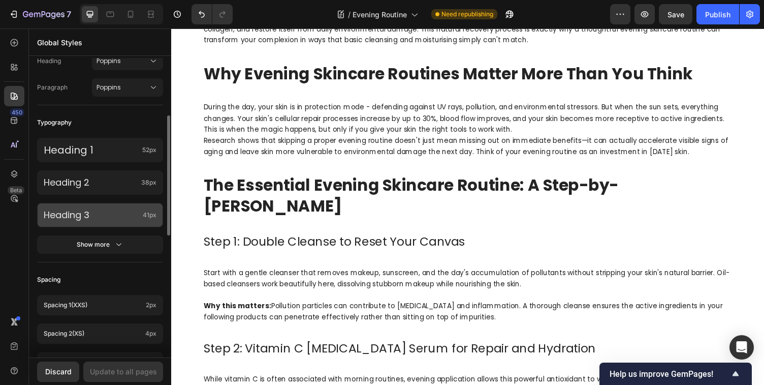
scroll to position [198, 0]
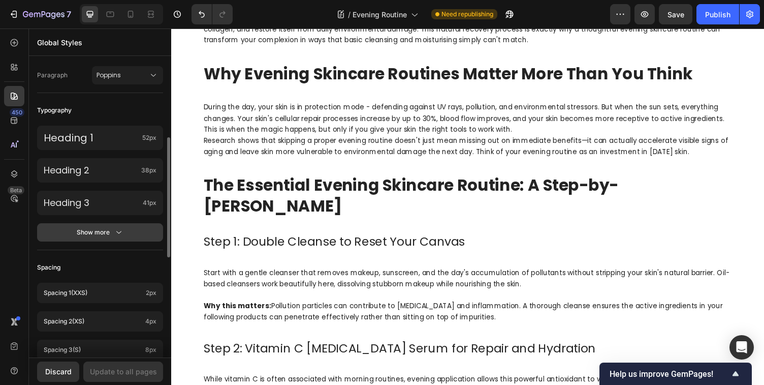
click at [120, 230] on icon "button" at bounding box center [119, 232] width 10 height 10
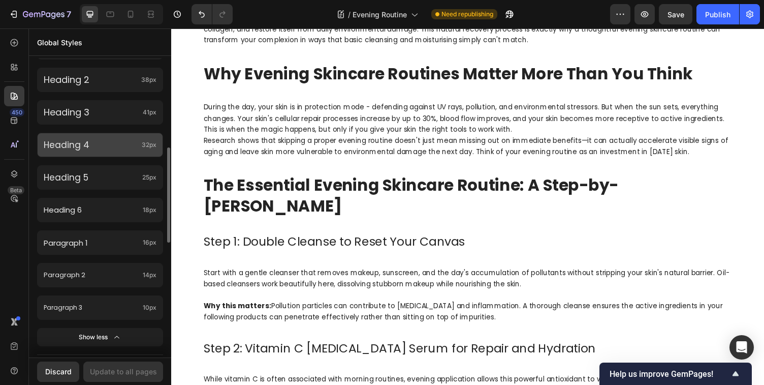
scroll to position [290, 0]
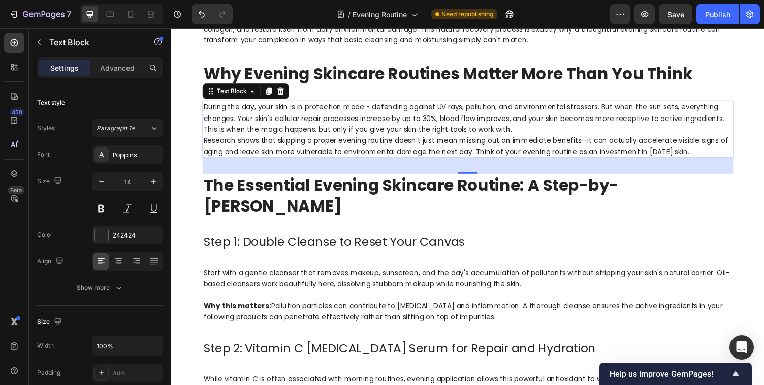
click at [259, 146] on p "During the day, your skin is in protection mode - defending against UV rays, po…" at bounding box center [476, 132] width 544 height 57
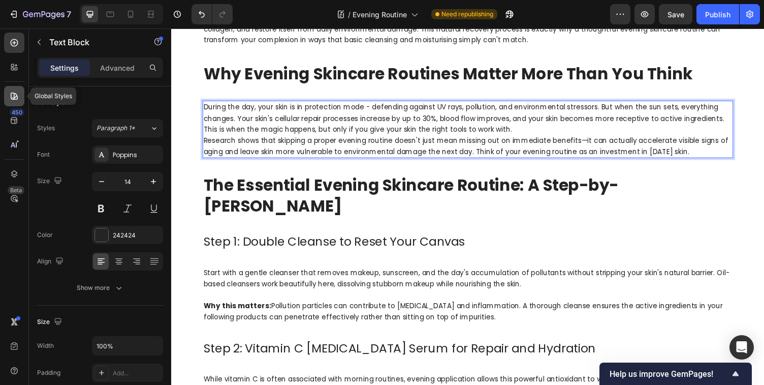
click at [12, 100] on icon at bounding box center [14, 96] width 10 height 10
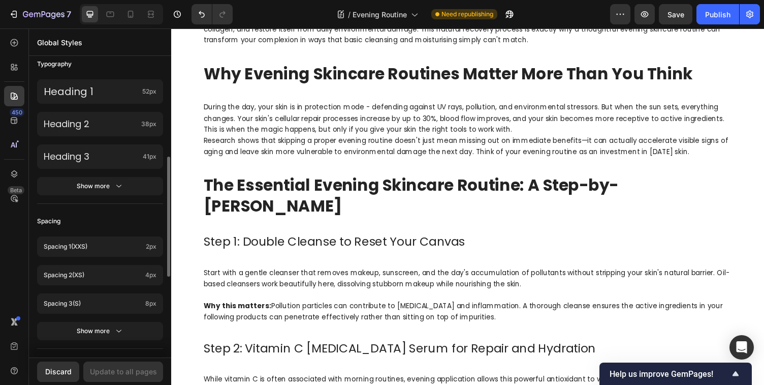
scroll to position [245, 0]
click at [111, 184] on div "Show more" at bounding box center [100, 185] width 47 height 10
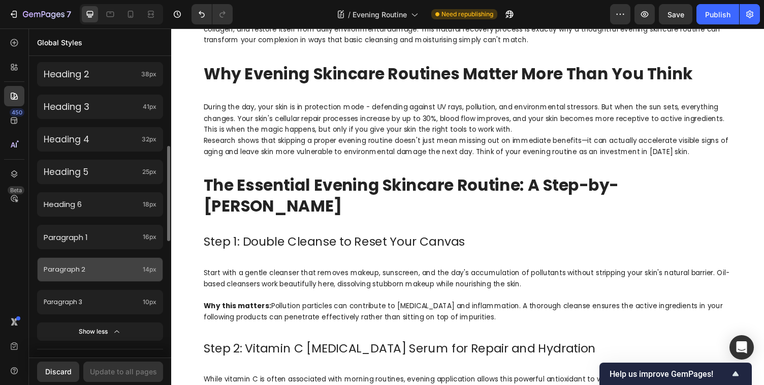
scroll to position [278, 0]
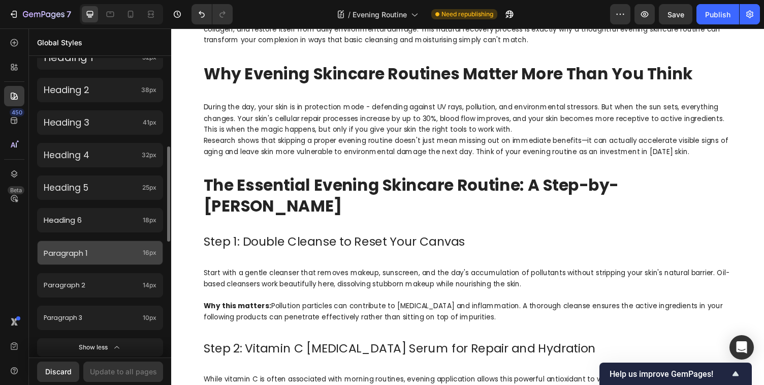
click at [146, 252] on span "16px" at bounding box center [150, 252] width 14 height 9
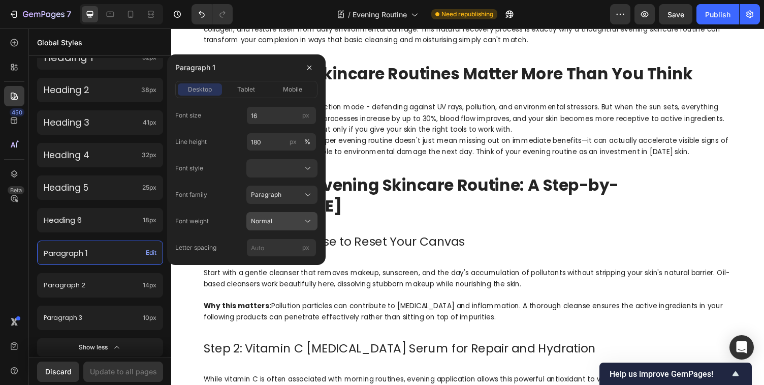
click at [307, 220] on icon at bounding box center [308, 221] width 10 height 10
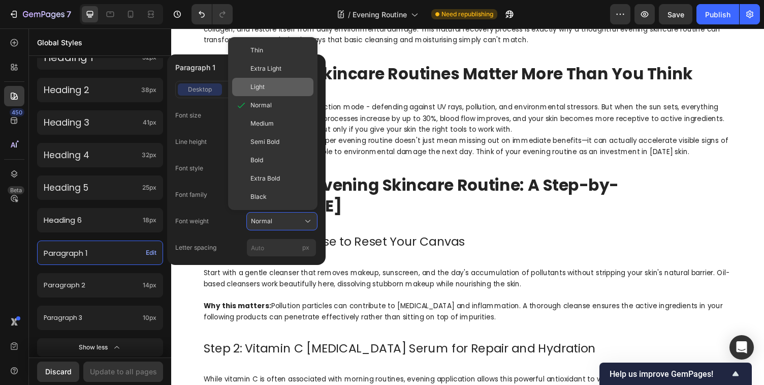
click at [260, 84] on span "Light" at bounding box center [257, 86] width 14 height 9
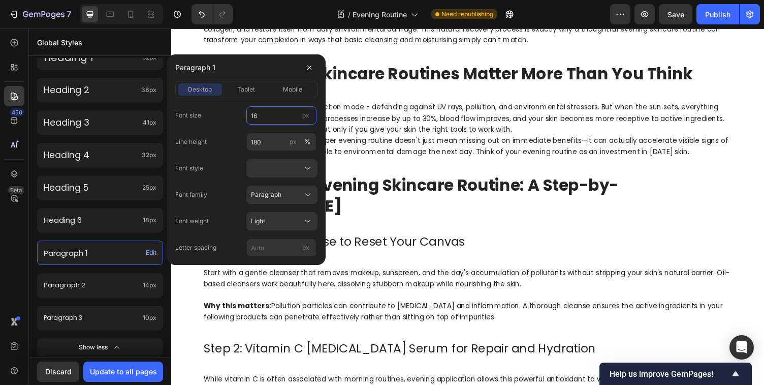
click at [258, 114] on input "16" at bounding box center [281, 115] width 70 height 18
type input "16"
click at [268, 216] on div "Light" at bounding box center [276, 220] width 50 height 9
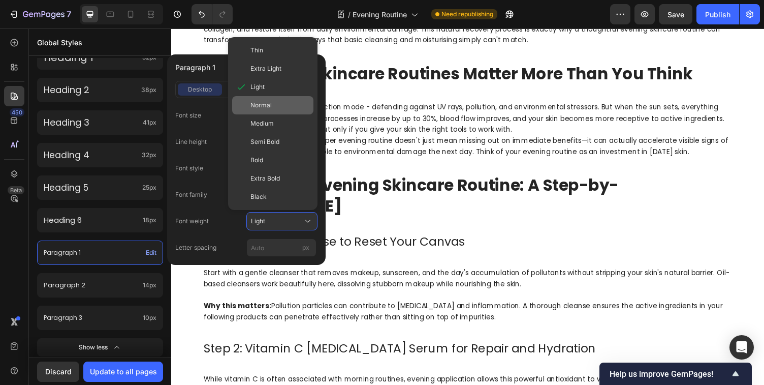
click at [264, 103] on span "Normal" at bounding box center [260, 105] width 21 height 9
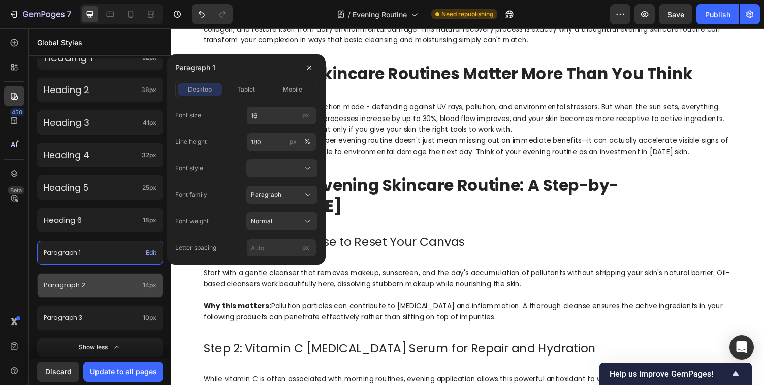
click at [116, 285] on p "Paragraph 2" at bounding box center [91, 285] width 95 height 12
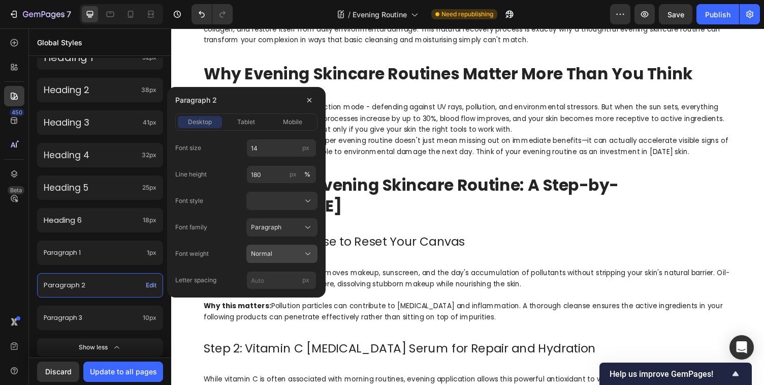
click at [276, 255] on div "Normal" at bounding box center [276, 253] width 50 height 9
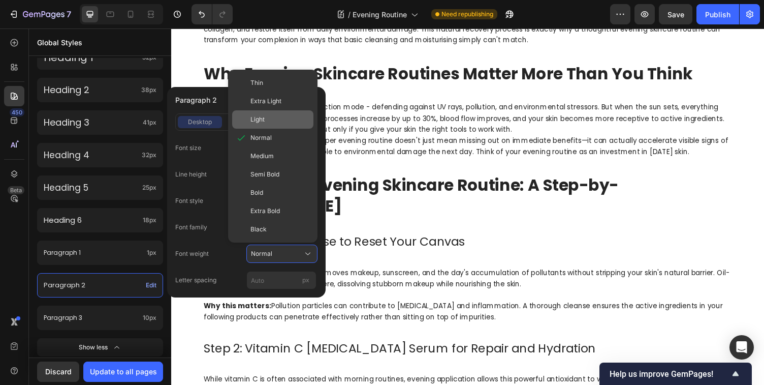
click at [264, 116] on span "Light" at bounding box center [257, 119] width 14 height 9
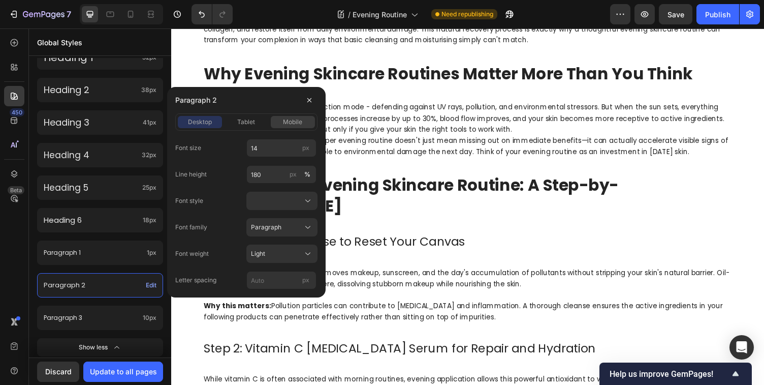
click at [292, 124] on span "mobile" at bounding box center [292, 121] width 19 height 9
click at [246, 121] on span "tablet" at bounding box center [246, 121] width 18 height 9
click at [206, 121] on span "desktop" at bounding box center [200, 121] width 24 height 9
click at [120, 373] on div "Update to all pages" at bounding box center [123, 371] width 67 height 11
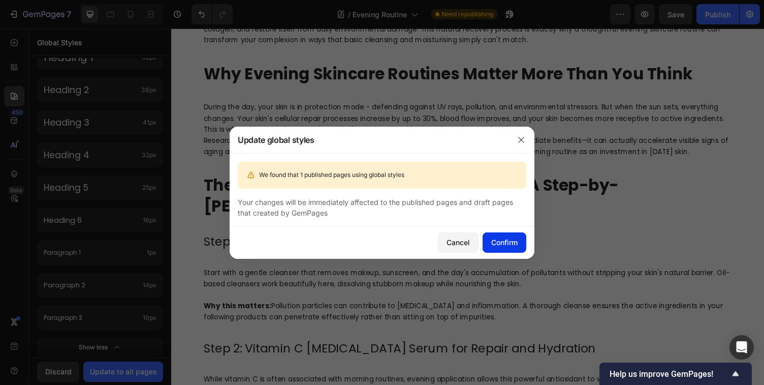
click at [507, 247] on button "Confirm" at bounding box center [505, 242] width 44 height 20
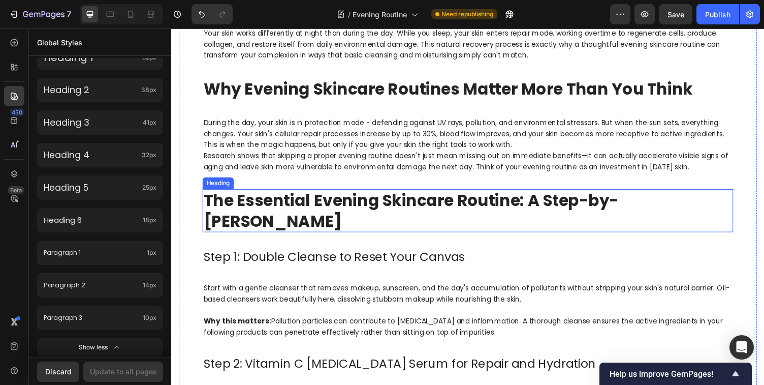
scroll to position [440, 0]
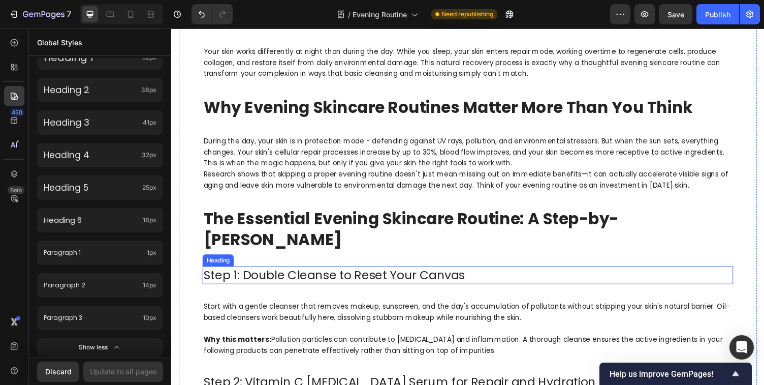
click at [333, 273] on h2 "Step 1: Double Cleanse to Reset Your Canvas" at bounding box center [476, 282] width 546 height 18
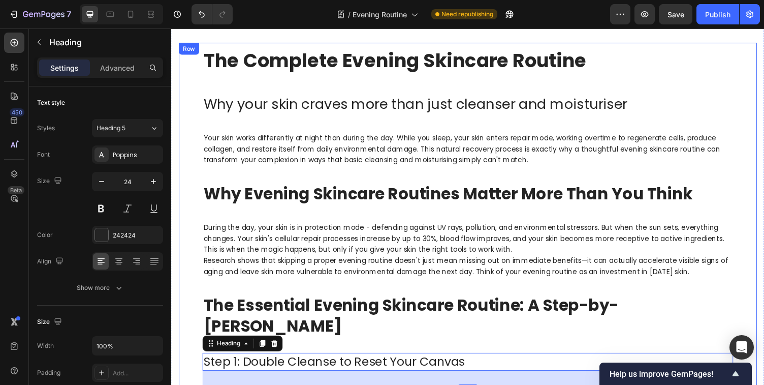
scroll to position [341, 0]
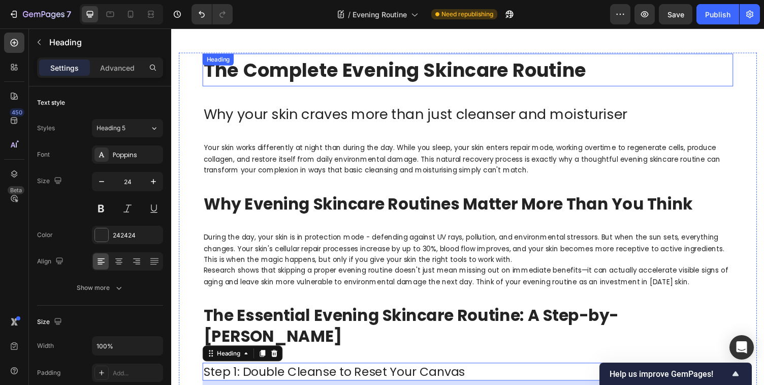
click at [289, 73] on strong "The Complete Evening Skincare Routine" at bounding box center [401, 71] width 394 height 27
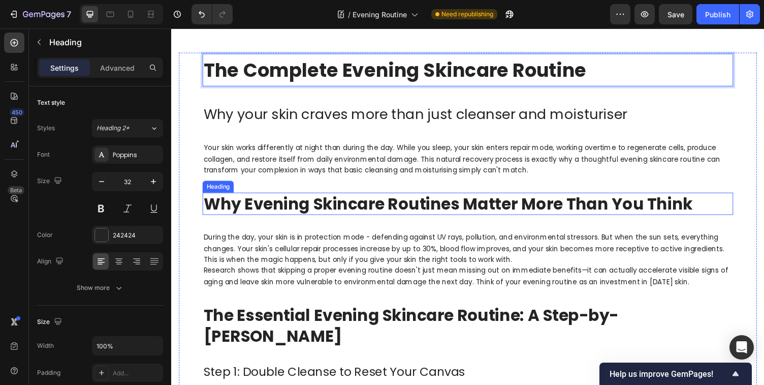
click at [290, 210] on strong "Why Evening Skincare Routines Matter More Than You Think" at bounding box center [455, 208] width 503 height 23
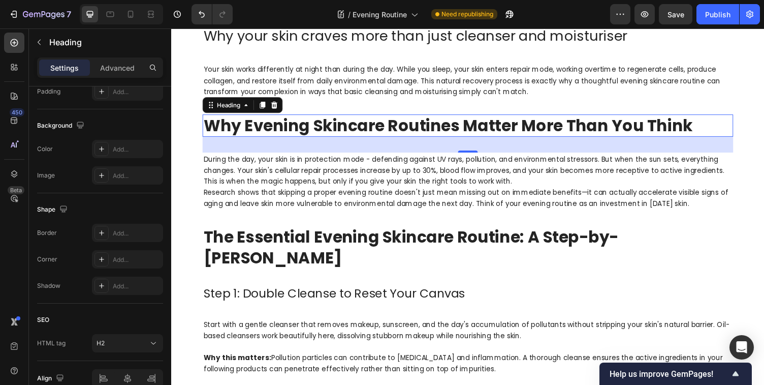
scroll to position [422, 0]
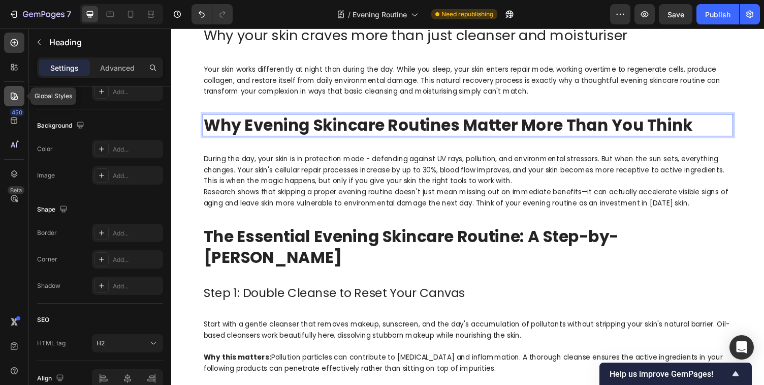
click at [17, 96] on icon at bounding box center [14, 96] width 10 height 10
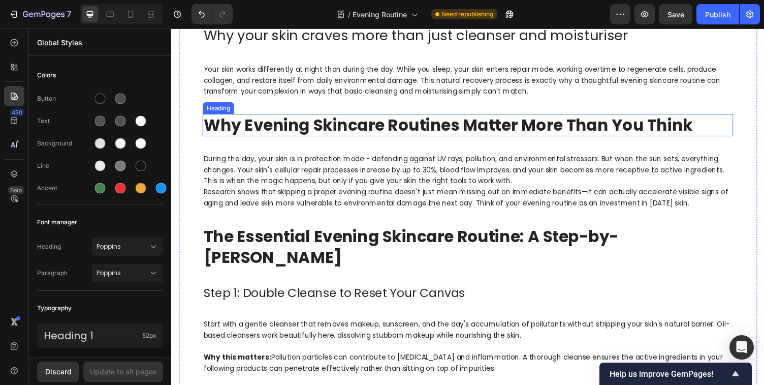
click at [324, 130] on strong "Why Evening Skincare Routines Matter More Than You Think" at bounding box center [455, 127] width 503 height 23
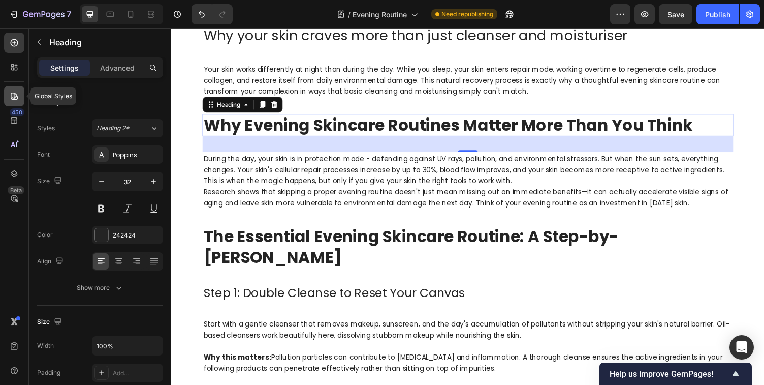
click at [12, 96] on icon at bounding box center [14, 96] width 10 height 10
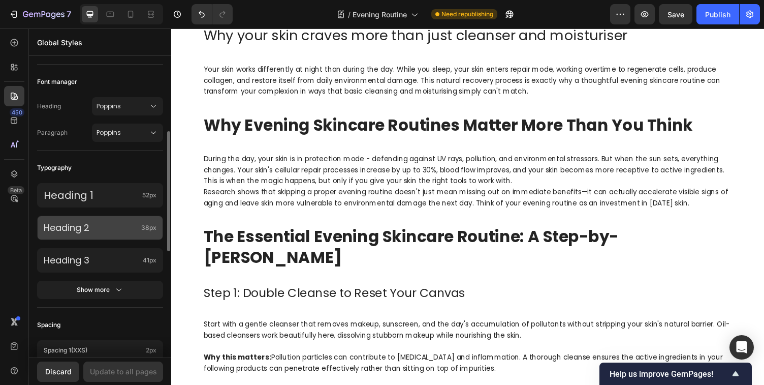
scroll to position [137, 0]
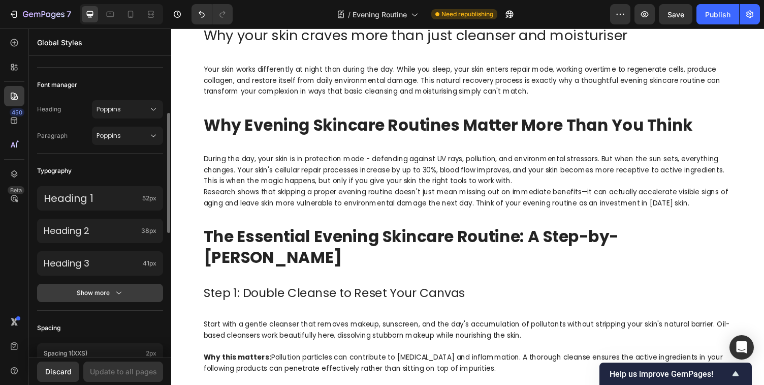
click at [117, 293] on icon "button" at bounding box center [119, 293] width 10 height 10
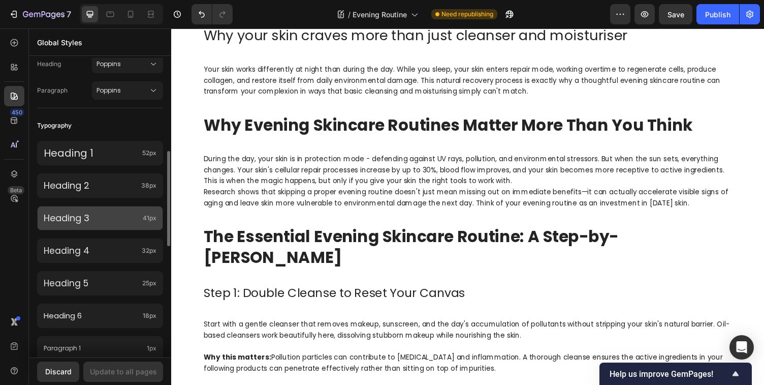
scroll to position [173, 0]
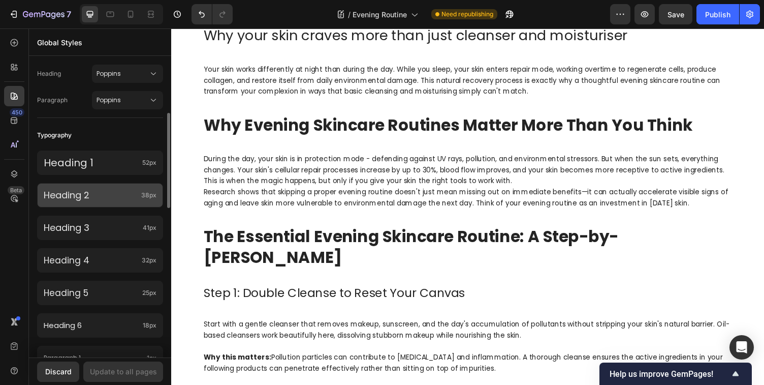
click at [121, 197] on p "Heading 2" at bounding box center [90, 195] width 93 height 12
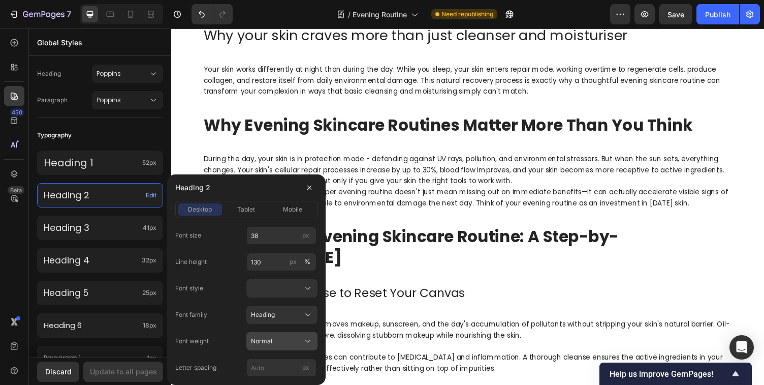
click at [306, 341] on icon at bounding box center [308, 341] width 10 height 10
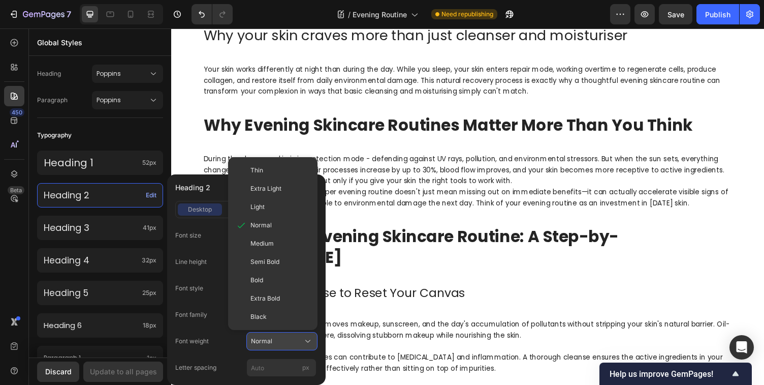
click at [306, 341] on icon at bounding box center [308, 341] width 10 height 10
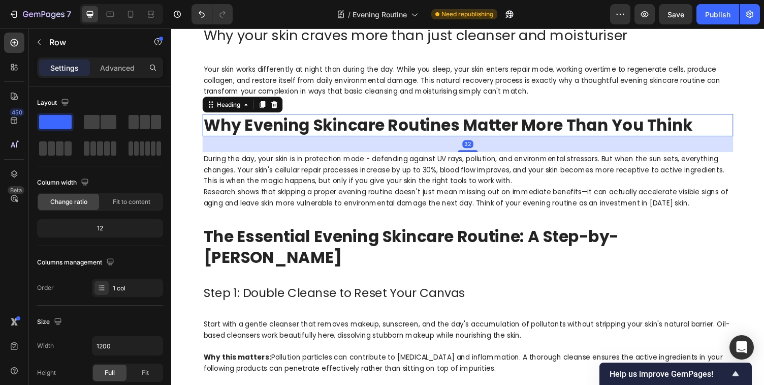
click at [300, 128] on strong "Why Evening Skincare Routines Matter More Than You Think" at bounding box center [455, 127] width 503 height 23
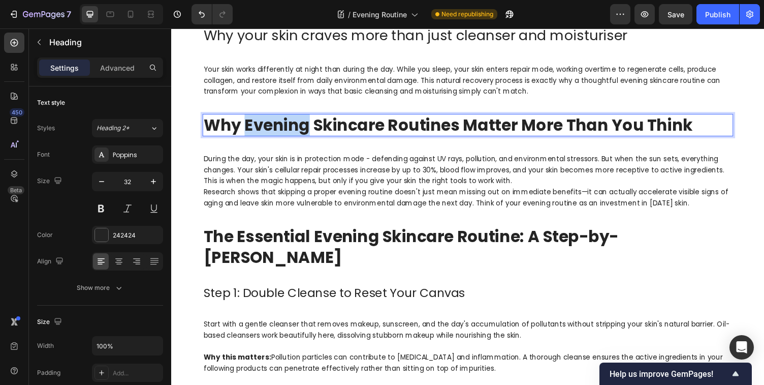
click at [262, 130] on strong "Why Evening Skincare Routines Matter More Than You Think" at bounding box center [455, 127] width 503 height 23
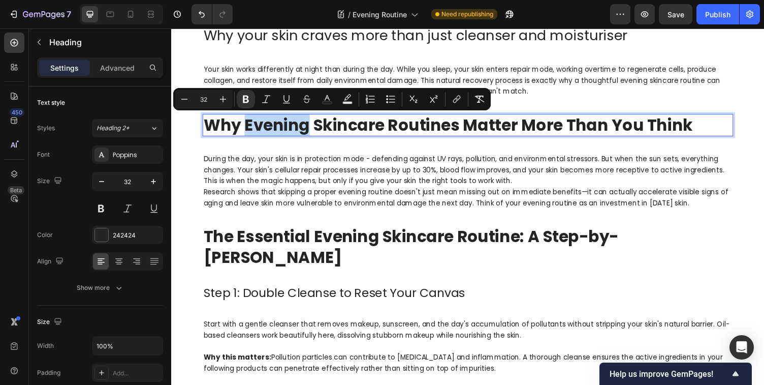
click at [262, 130] on strong "Why Evening Skincare Routines Matter More Than You Think" at bounding box center [455, 127] width 503 height 23
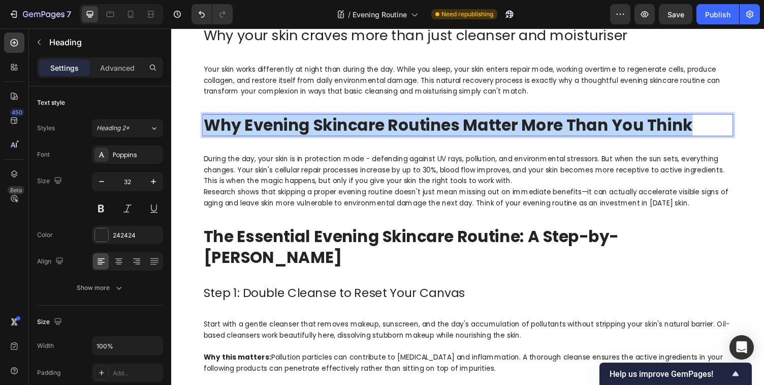
drag, startPoint x: 208, startPoint y: 124, endPoint x: 705, endPoint y: 132, distance: 497.4
click at [705, 132] on p "Why Evening Skincare Routines Matter More Than You Think" at bounding box center [476, 127] width 544 height 21
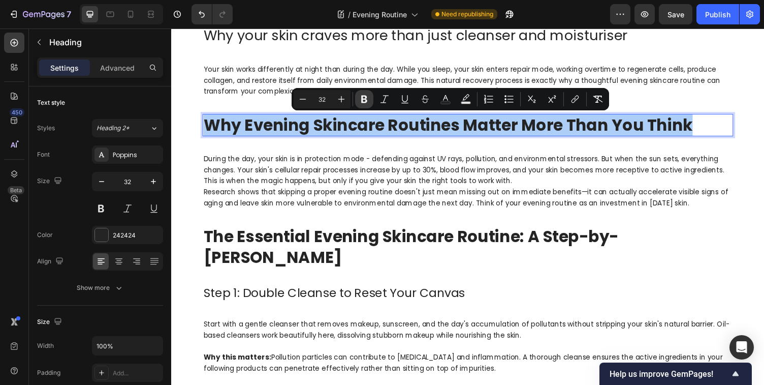
click at [365, 100] on icon "Editor contextual toolbar" at bounding box center [364, 99] width 10 height 10
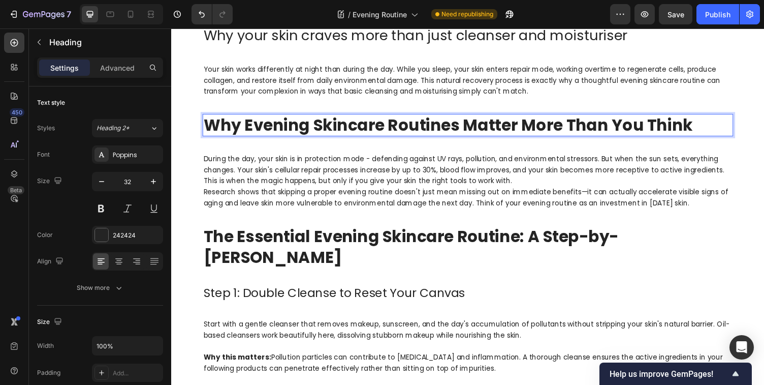
click at [354, 131] on p "Why Evening Skincare Routines Matter More Than You Think" at bounding box center [476, 127] width 544 height 21
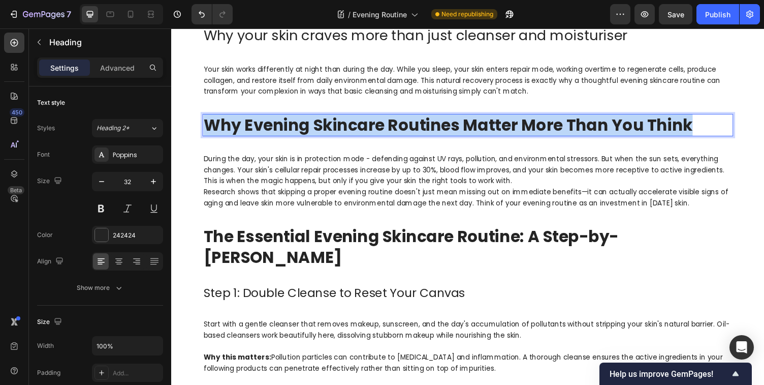
click at [354, 131] on p "Why Evening Skincare Routines Matter More Than You Think" at bounding box center [476, 127] width 544 height 21
click at [351, 126] on p "Why Evening Skincare Routines Matter More Than You Think" at bounding box center [476, 127] width 544 height 21
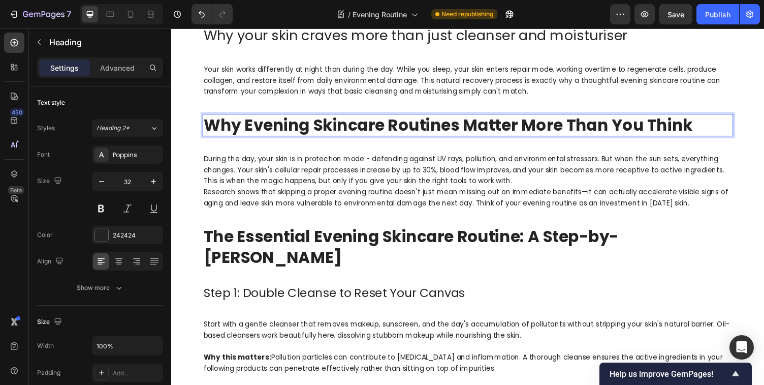
click at [351, 126] on p "Why Evening Skincare Routines Matter More Than You Think" at bounding box center [476, 127] width 544 height 21
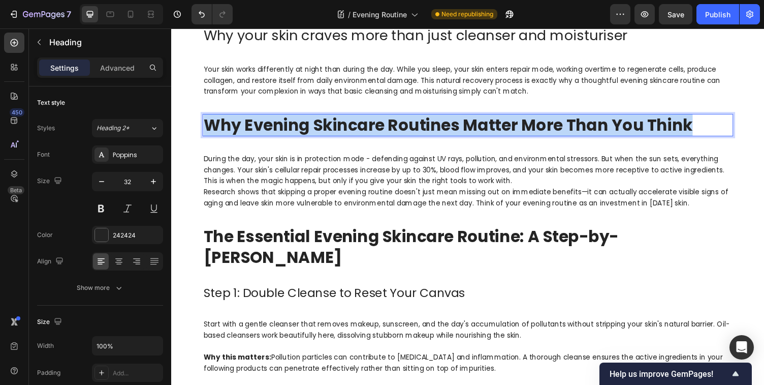
click at [351, 126] on p "Why Evening Skincare Routines Matter More Than You Think" at bounding box center [476, 127] width 544 height 21
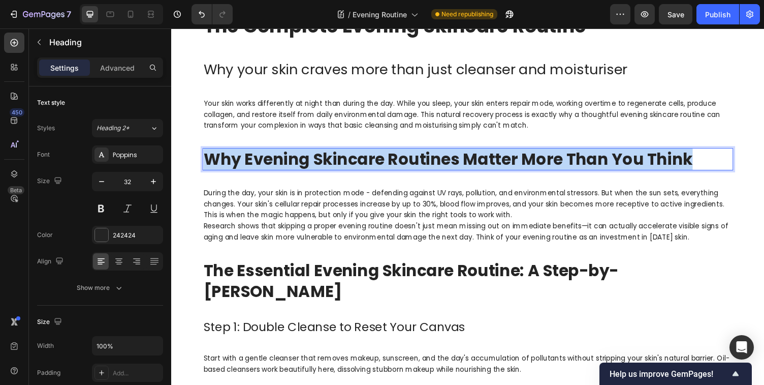
scroll to position [362, 0]
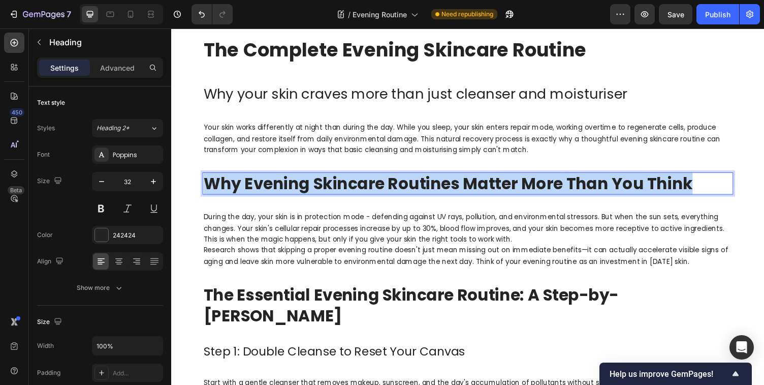
click at [706, 187] on p "Why Evening Skincare Routines Matter More Than You Think" at bounding box center [476, 187] width 544 height 21
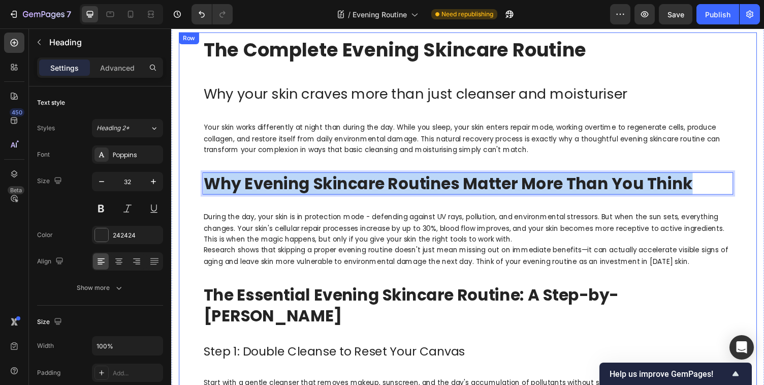
drag, startPoint x: 706, startPoint y: 187, endPoint x: 216, endPoint y: 175, distance: 489.4
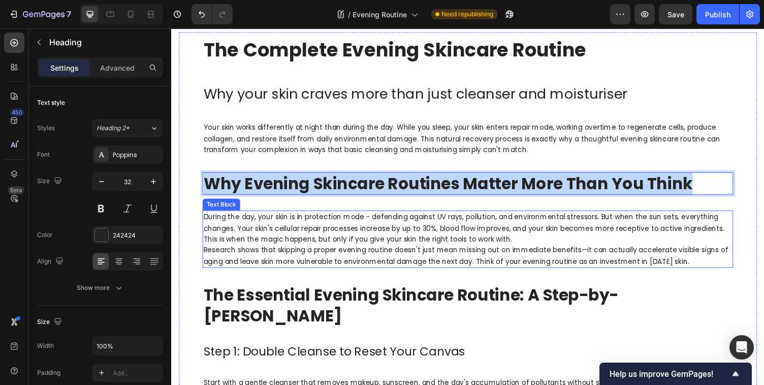
click at [337, 251] on p "During the day, your skin is in protection mode - defending against UV rays, po…" at bounding box center [476, 244] width 544 height 57
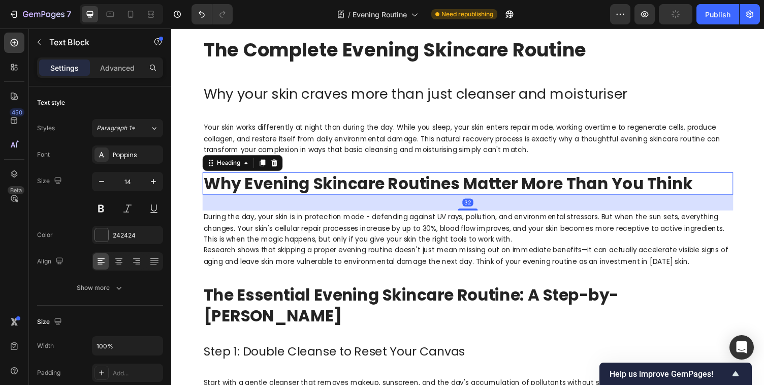
click at [543, 187] on p "Why Evening Skincare Routines Matter More Than You Think" at bounding box center [476, 187] width 544 height 21
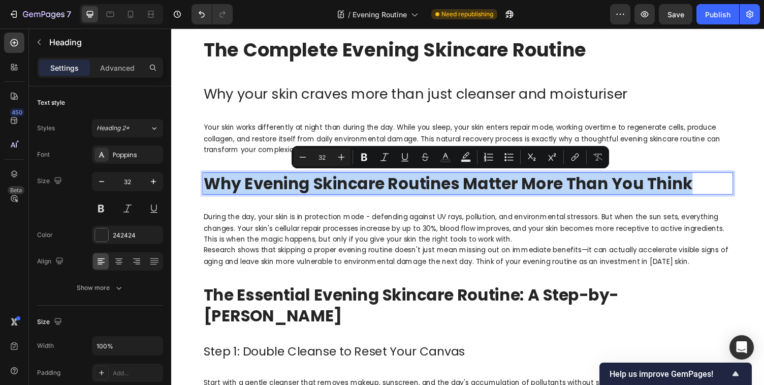
drag, startPoint x: 709, startPoint y: 188, endPoint x: 210, endPoint y: 180, distance: 498.9
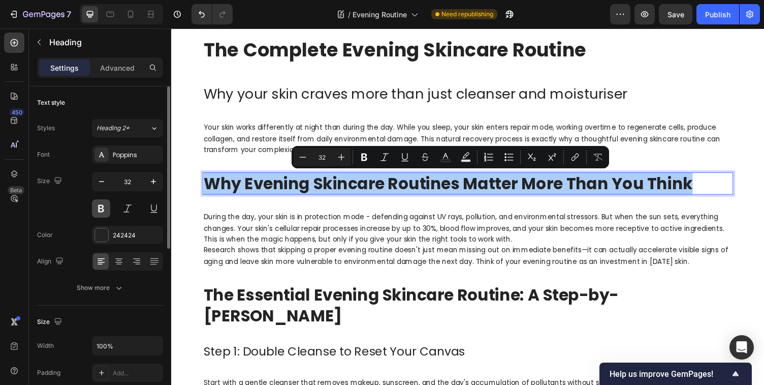
click at [102, 209] on button at bounding box center [101, 208] width 18 height 18
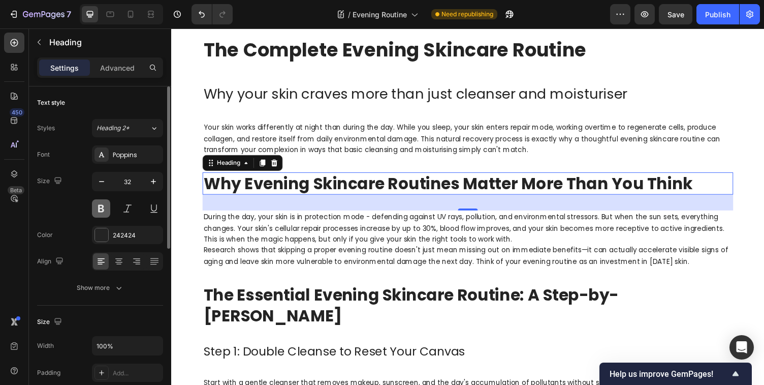
click at [102, 209] on button at bounding box center [101, 208] width 18 height 18
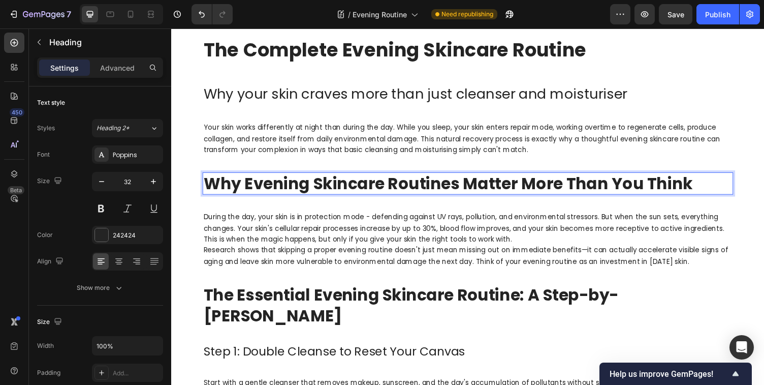
click at [238, 186] on p "Why Evening Skincare Routines Matter More Than You Think" at bounding box center [476, 187] width 544 height 21
click at [210, 185] on p "Why Evening Skincare Routines Matter More Than You Think" at bounding box center [476, 187] width 544 height 21
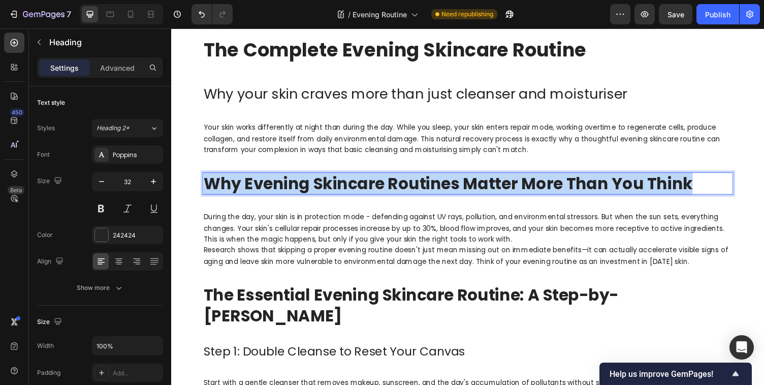
click at [210, 185] on p "Why Evening Skincare Routines Matter More Than You Think" at bounding box center [476, 187] width 544 height 21
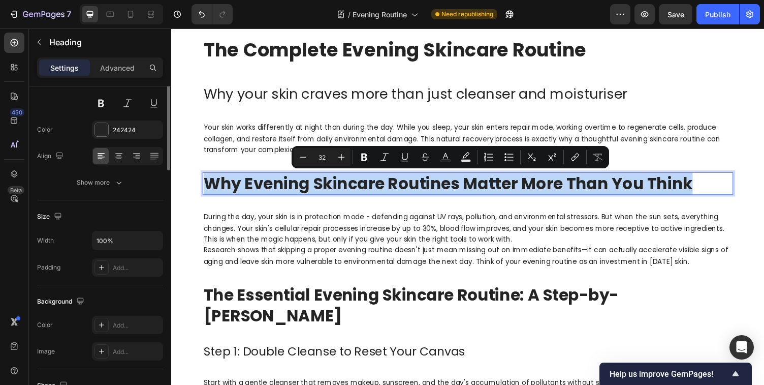
scroll to position [0, 0]
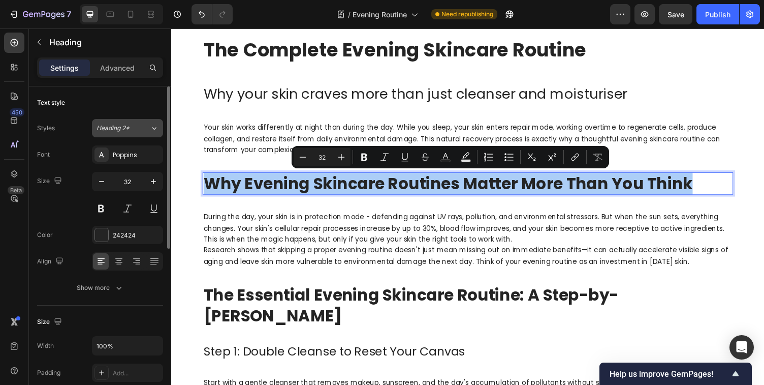
click at [150, 129] on icon at bounding box center [154, 128] width 9 height 10
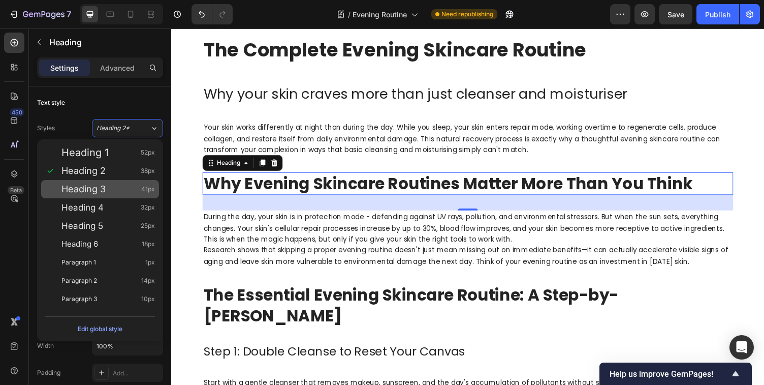
click at [108, 188] on div "Heading 3 41px" at bounding box center [107, 189] width 93 height 10
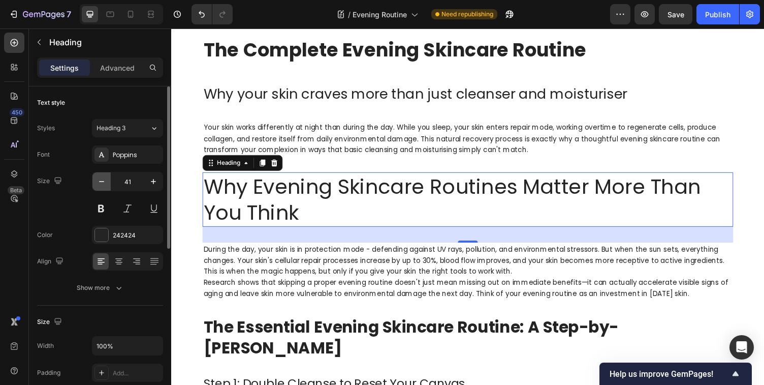
click at [102, 181] on icon "button" at bounding box center [101, 181] width 5 height 1
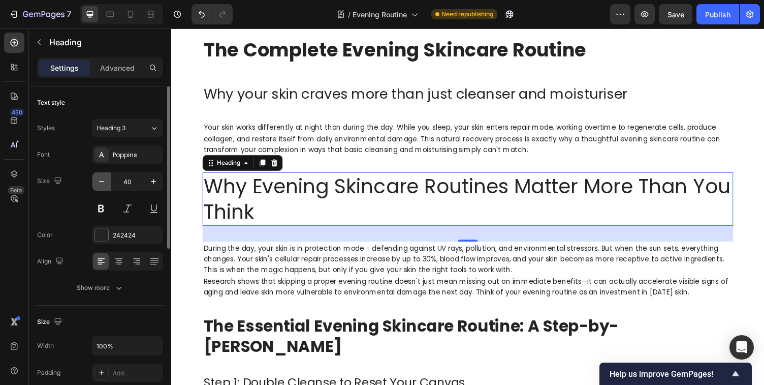
click at [102, 181] on icon "button" at bounding box center [101, 181] width 5 height 1
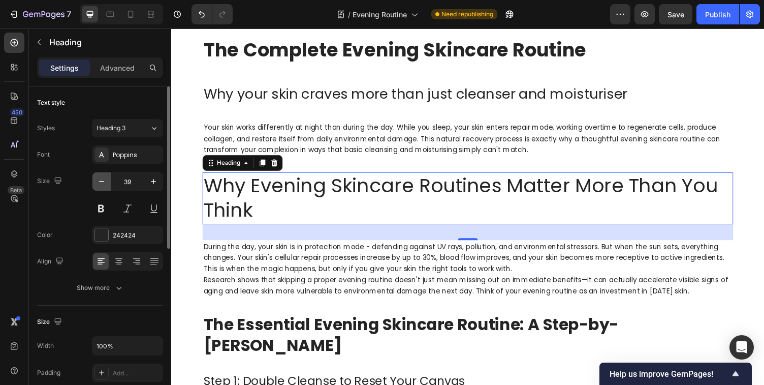
click at [102, 181] on icon "button" at bounding box center [101, 181] width 5 height 1
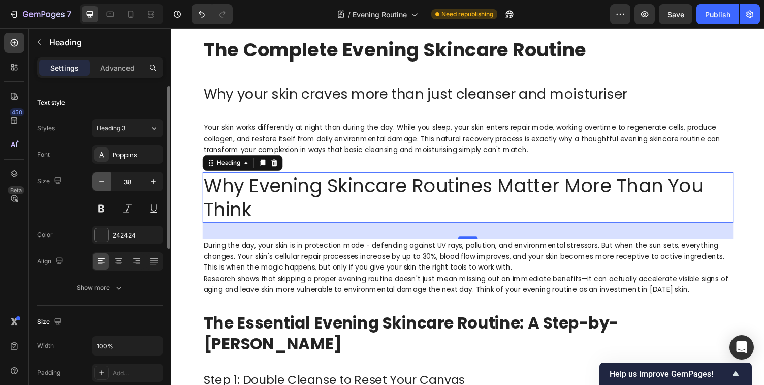
click at [102, 181] on icon "button" at bounding box center [101, 181] width 5 height 1
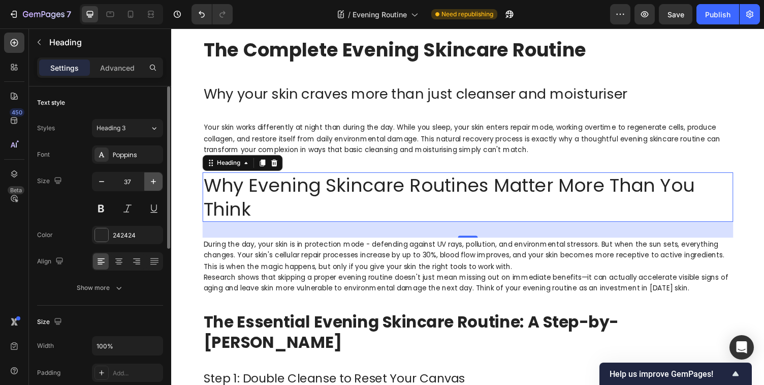
click at [153, 184] on icon "button" at bounding box center [153, 181] width 10 height 10
type input "38"
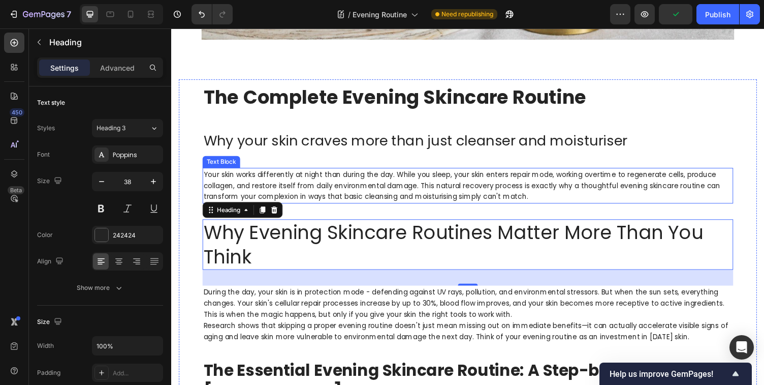
scroll to position [305, 0]
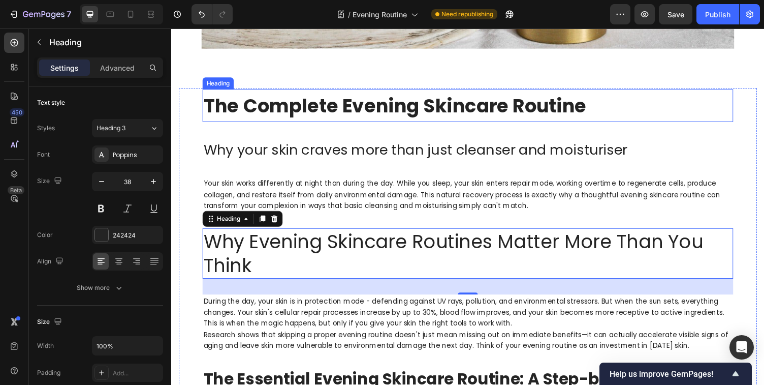
click at [416, 112] on strong "The Complete Evening Skincare Routine" at bounding box center [401, 107] width 394 height 27
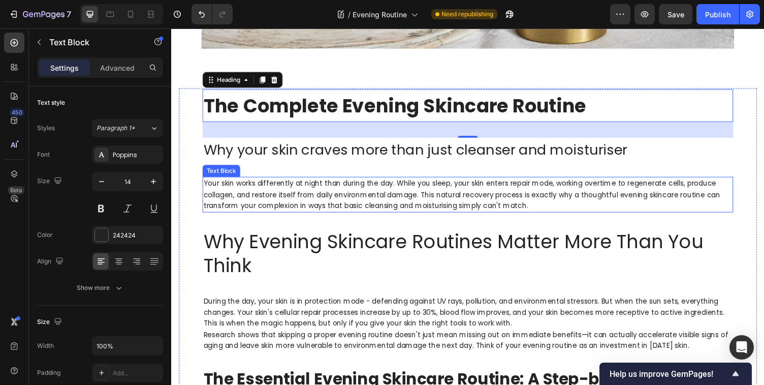
click at [403, 210] on p "Your skin works differently at night than during the day. While you sleep, your…" at bounding box center [476, 199] width 544 height 34
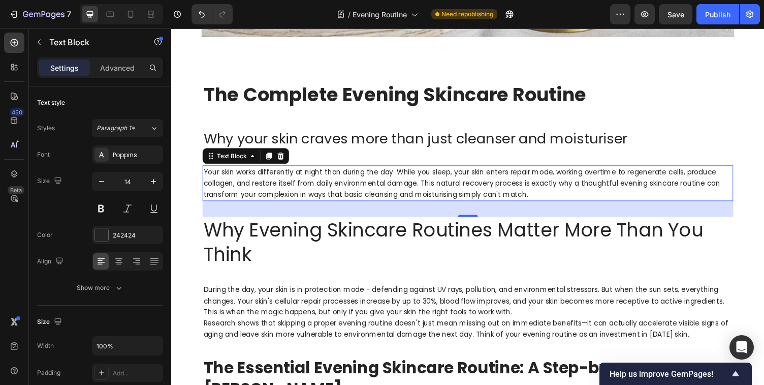
scroll to position [298, 0]
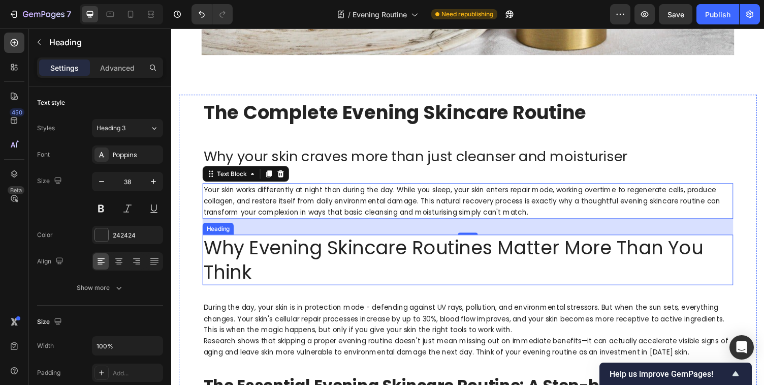
click at [407, 262] on p "Why Evening Skincare Routines Matter More Than You Think" at bounding box center [476, 266] width 544 height 50
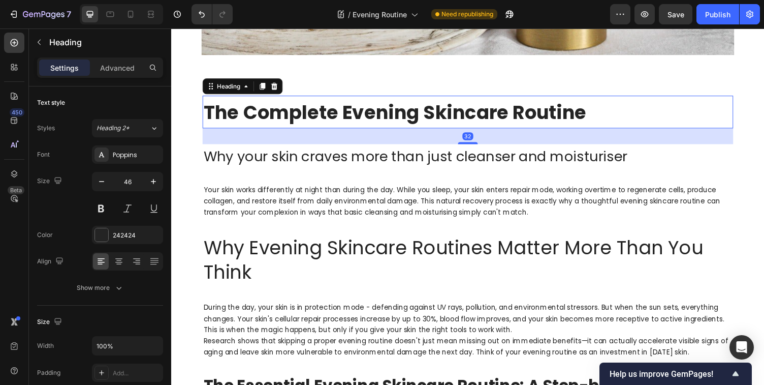
click at [489, 115] on strong "The Complete Evening Skincare Routine" at bounding box center [401, 114] width 394 height 27
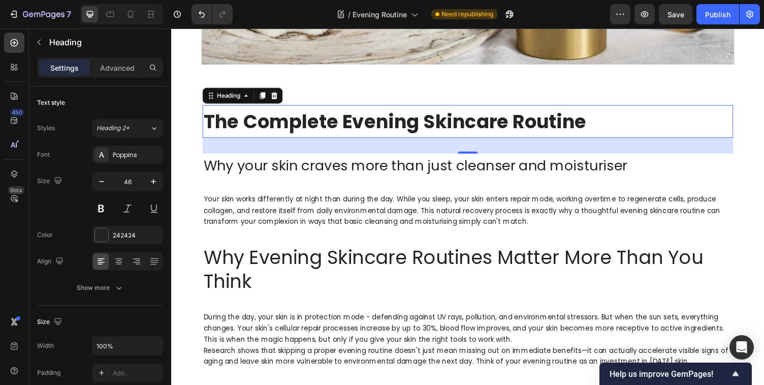
scroll to position [301, 0]
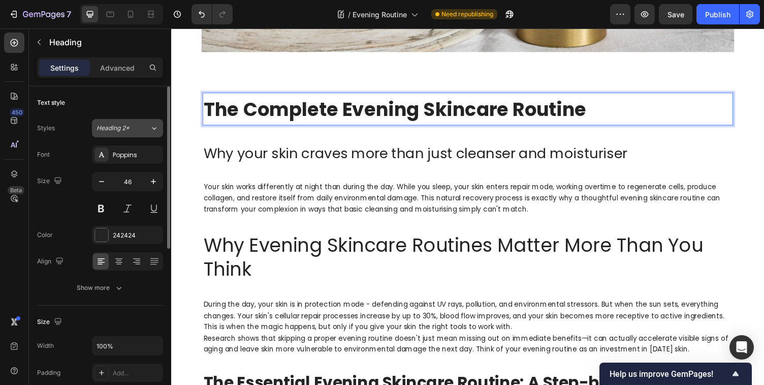
click at [156, 126] on icon at bounding box center [154, 128] width 9 height 10
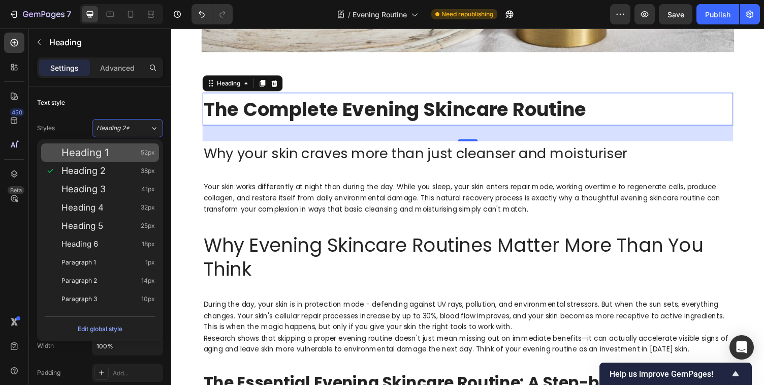
click at [133, 152] on div "Heading 1 52px" at bounding box center [107, 152] width 93 height 10
type input "52"
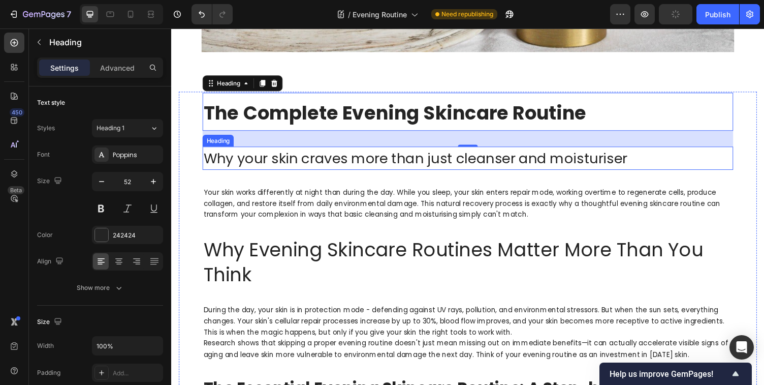
click at [254, 162] on span "Why your skin craves more than just cleanser and moisturiser" at bounding box center [422, 162] width 436 height 20
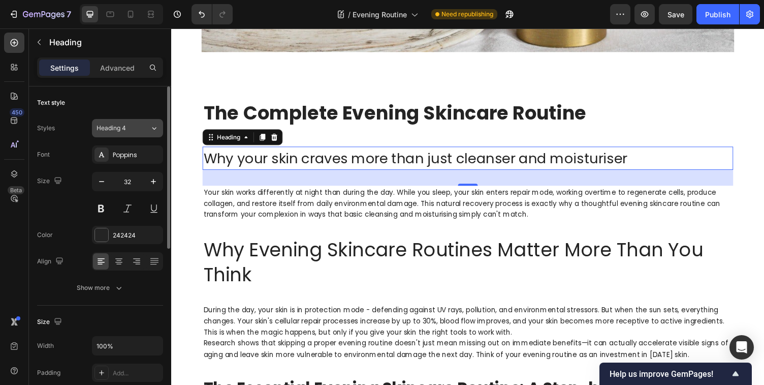
click at [152, 133] on icon at bounding box center [154, 128] width 9 height 10
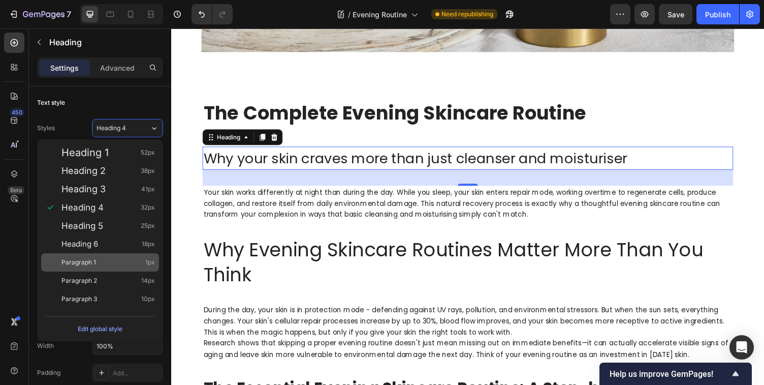
click at [101, 263] on div "Paragraph 1 1px" at bounding box center [107, 262] width 93 height 10
type input "1"
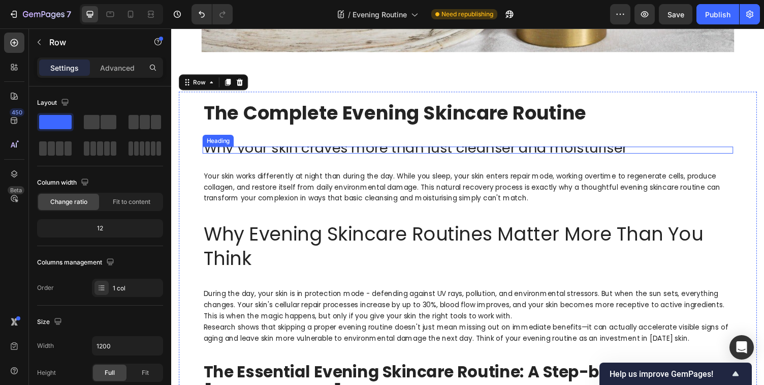
click at [301, 152] on span "Why your skin craves more than just cleanser and moisturiser" at bounding box center [422, 151] width 436 height 20
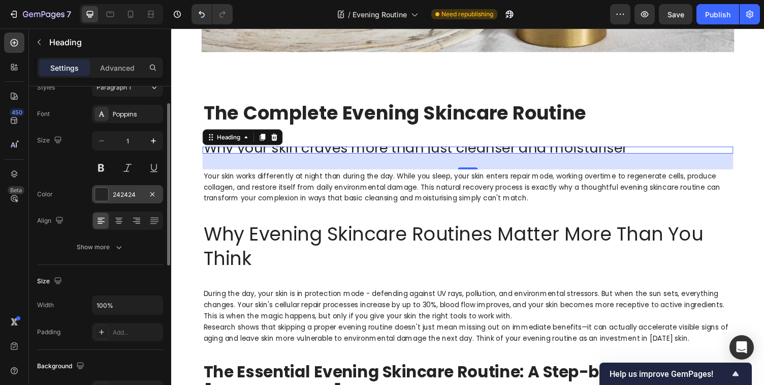
scroll to position [38, 0]
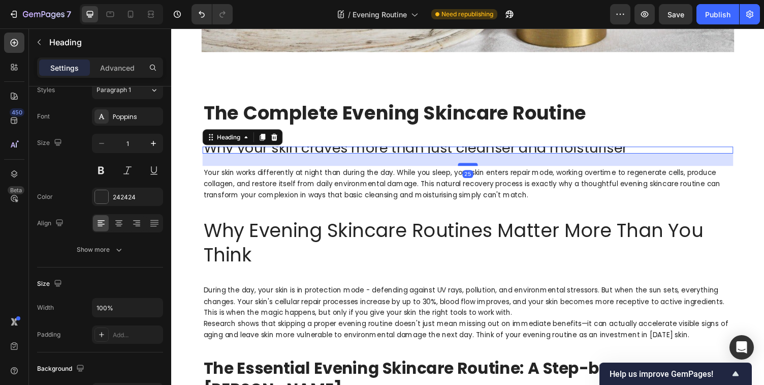
click at [474, 169] on div at bounding box center [476, 168] width 20 height 3
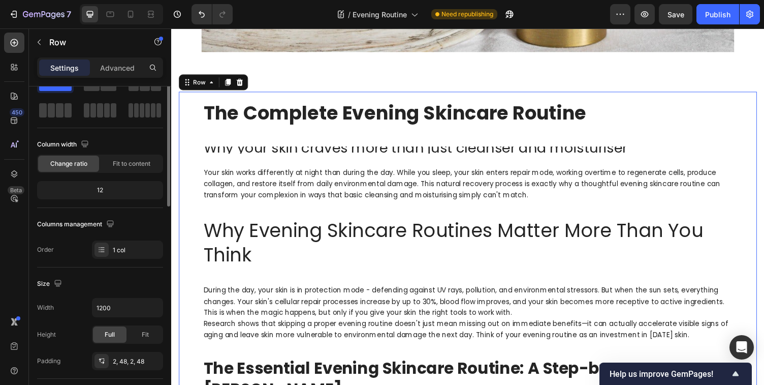
scroll to position [0, 0]
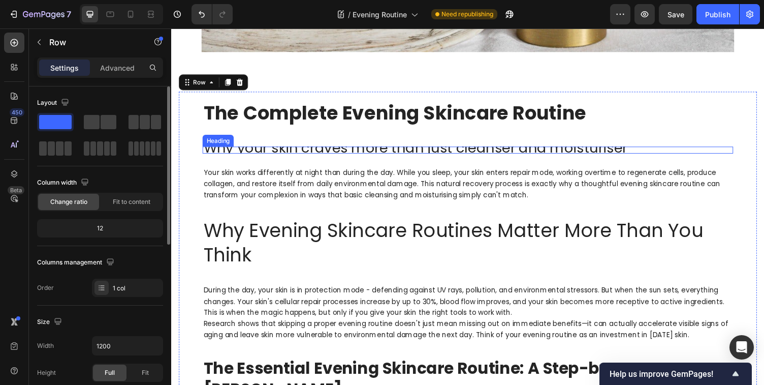
click at [437, 153] on span "Why your skin craves more than just cleanser and moisturiser" at bounding box center [422, 151] width 436 height 20
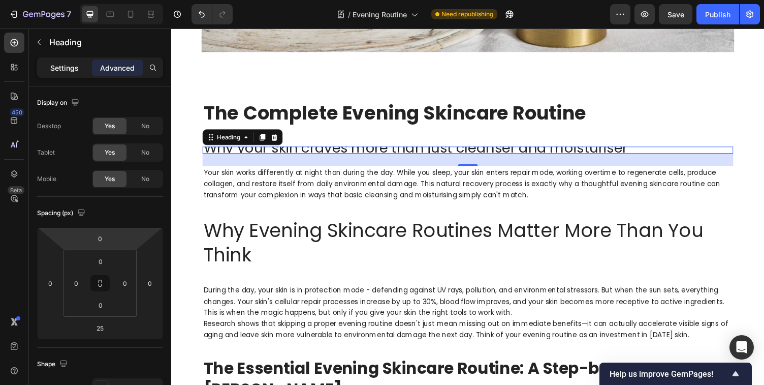
click at [67, 68] on p "Settings" at bounding box center [64, 67] width 28 height 11
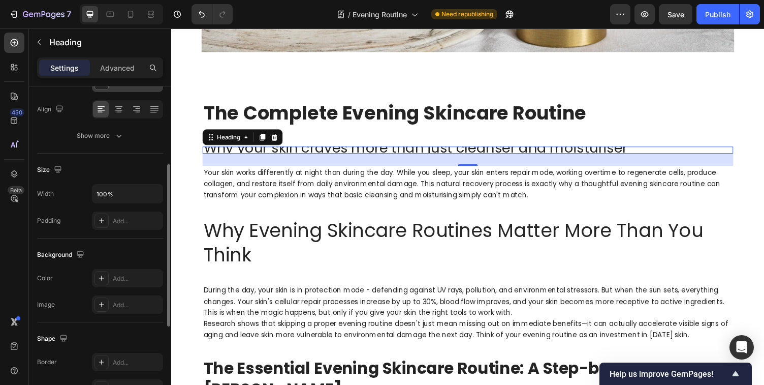
scroll to position [153, 0]
click at [123, 221] on div "Add..." at bounding box center [137, 219] width 48 height 9
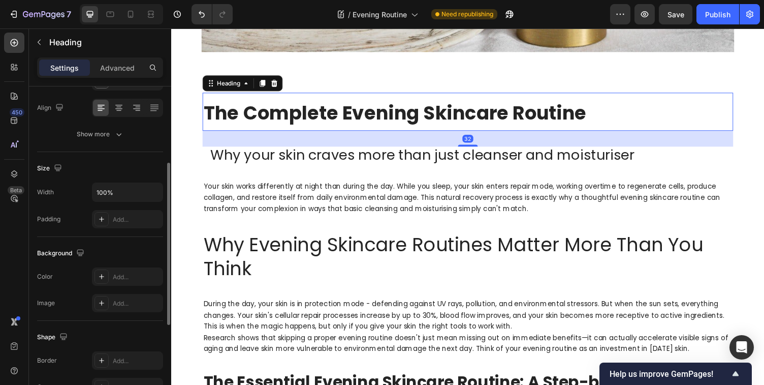
click at [632, 110] on p "⁠⁠⁠⁠⁠⁠⁠ The Complete Evening Skincare Routine" at bounding box center [476, 114] width 544 height 37
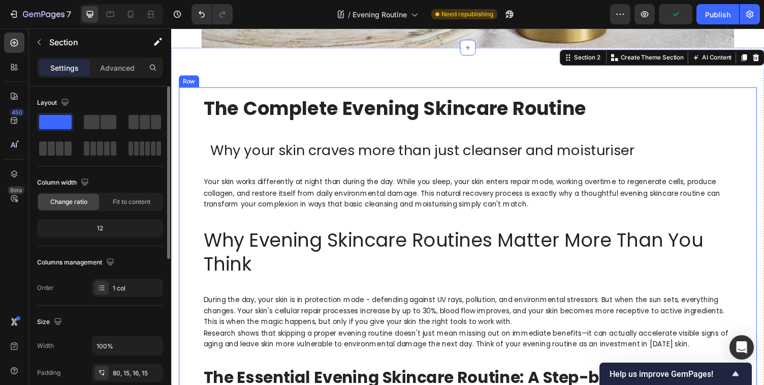
scroll to position [304, 0]
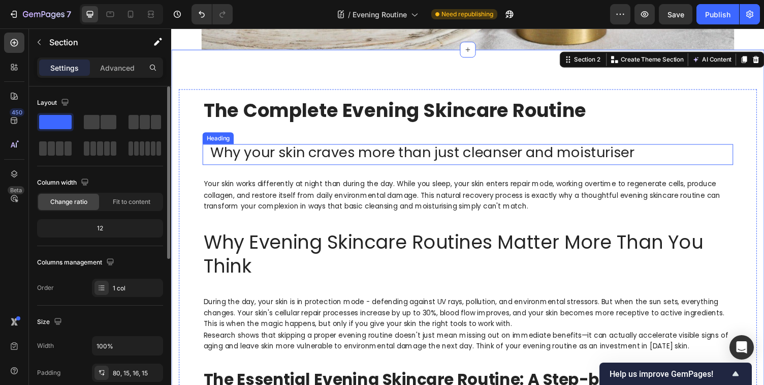
click at [286, 161] on span "Why your skin craves more than just cleanser and moisturiser" at bounding box center [429, 156] width 436 height 20
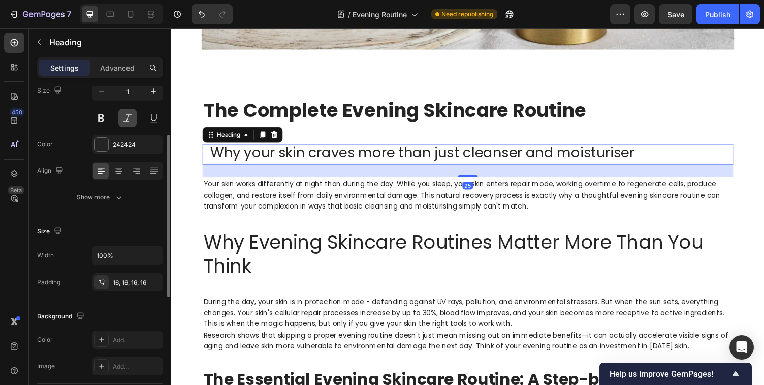
scroll to position [93, 0]
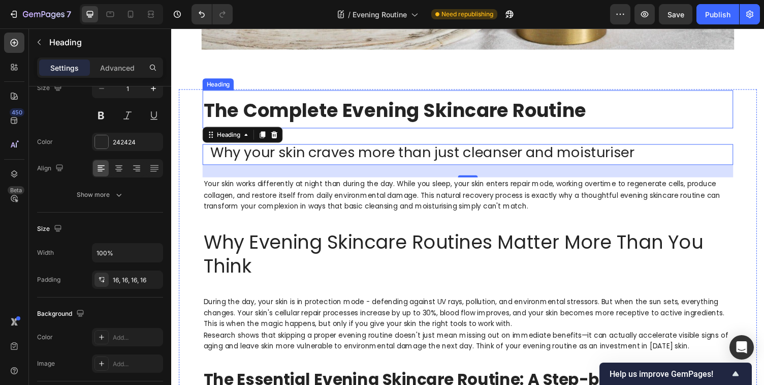
click at [238, 116] on strong "The Complete Evening Skincare Routine" at bounding box center [401, 112] width 394 height 27
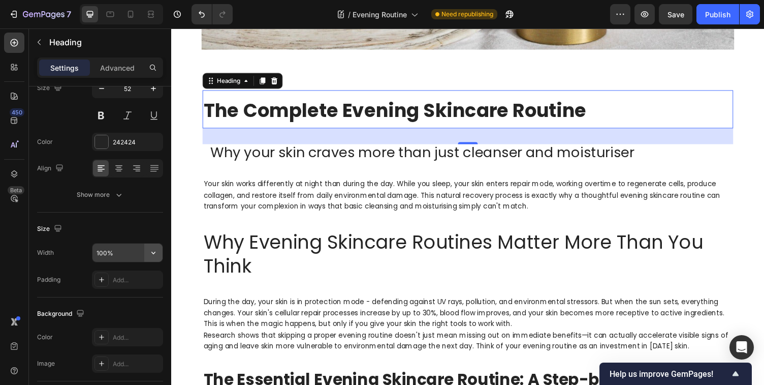
click at [151, 249] on icon "button" at bounding box center [153, 252] width 10 height 10
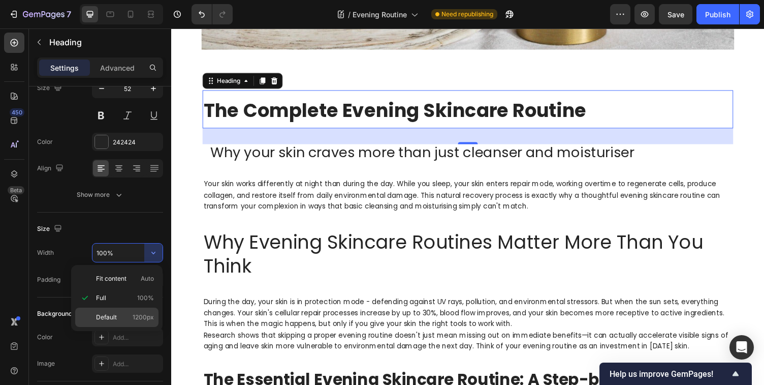
click at [108, 315] on span "Default" at bounding box center [106, 316] width 21 height 9
type input "1200"
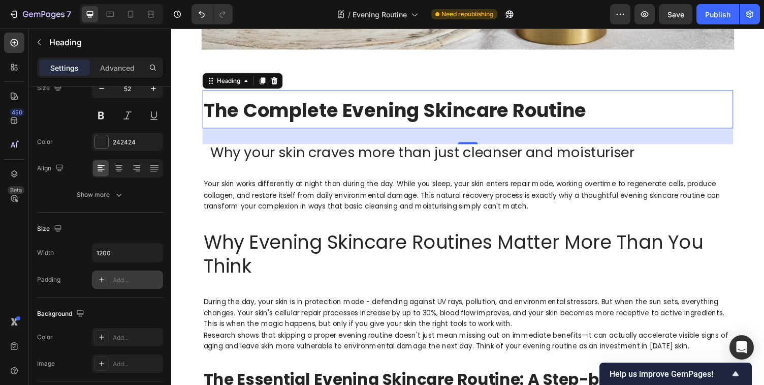
click at [125, 281] on div "Add..." at bounding box center [137, 279] width 48 height 9
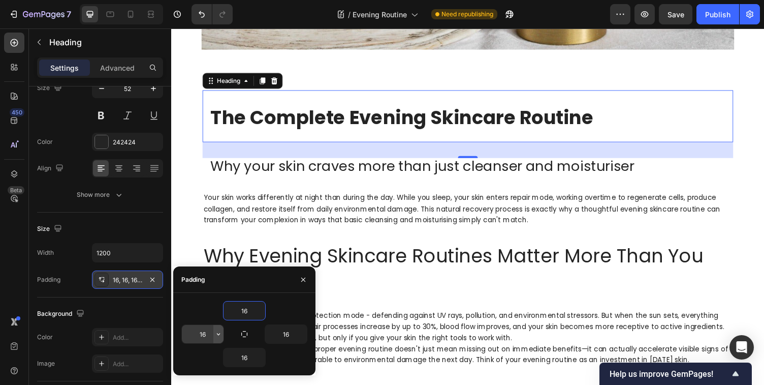
click at [217, 333] on icon "button" at bounding box center [218, 334] width 8 height 8
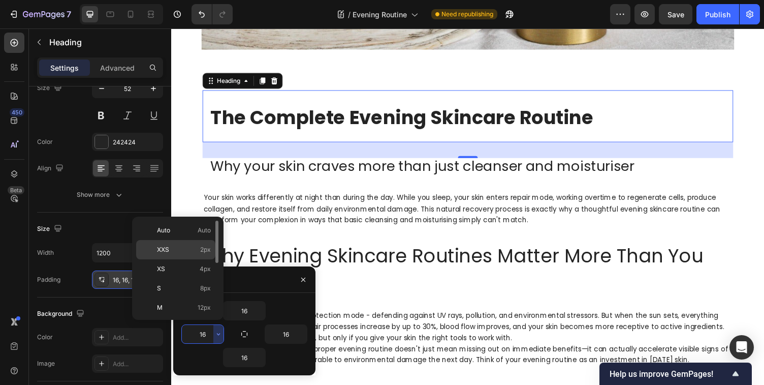
click at [202, 248] on span "2px" at bounding box center [205, 249] width 11 height 9
type input "2"
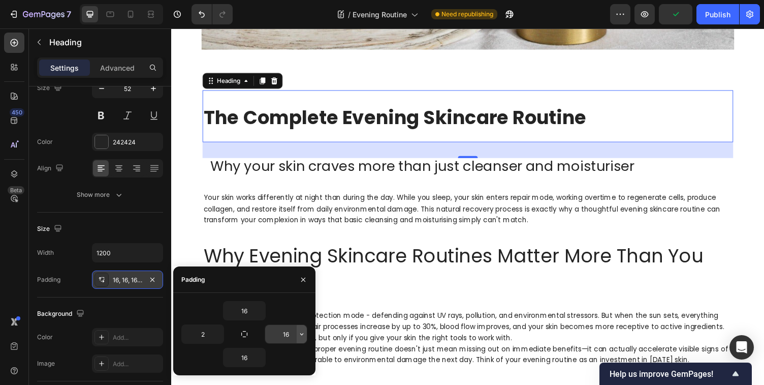
click at [298, 335] on icon "button" at bounding box center [302, 334] width 8 height 8
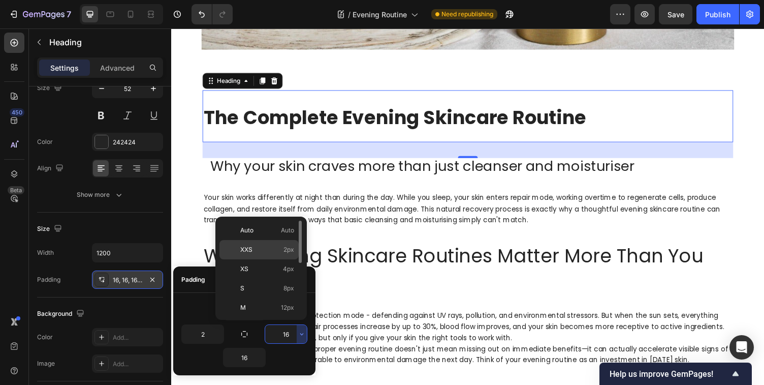
click at [286, 252] on span "2px" at bounding box center [288, 249] width 11 height 9
type input "2"
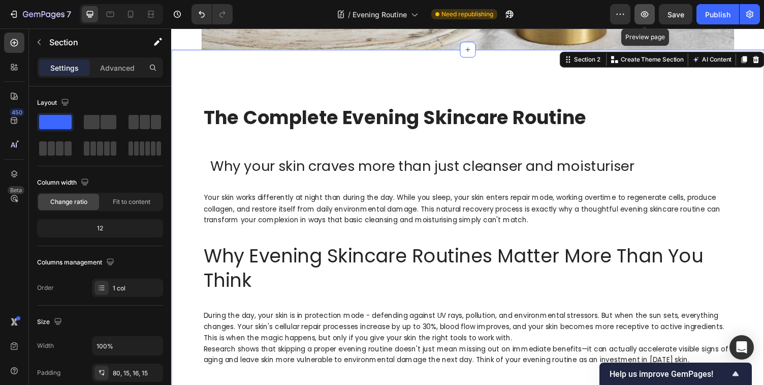
click at [645, 15] on icon "button" at bounding box center [645, 14] width 10 height 10
